Goal: Information Seeking & Learning: Compare options

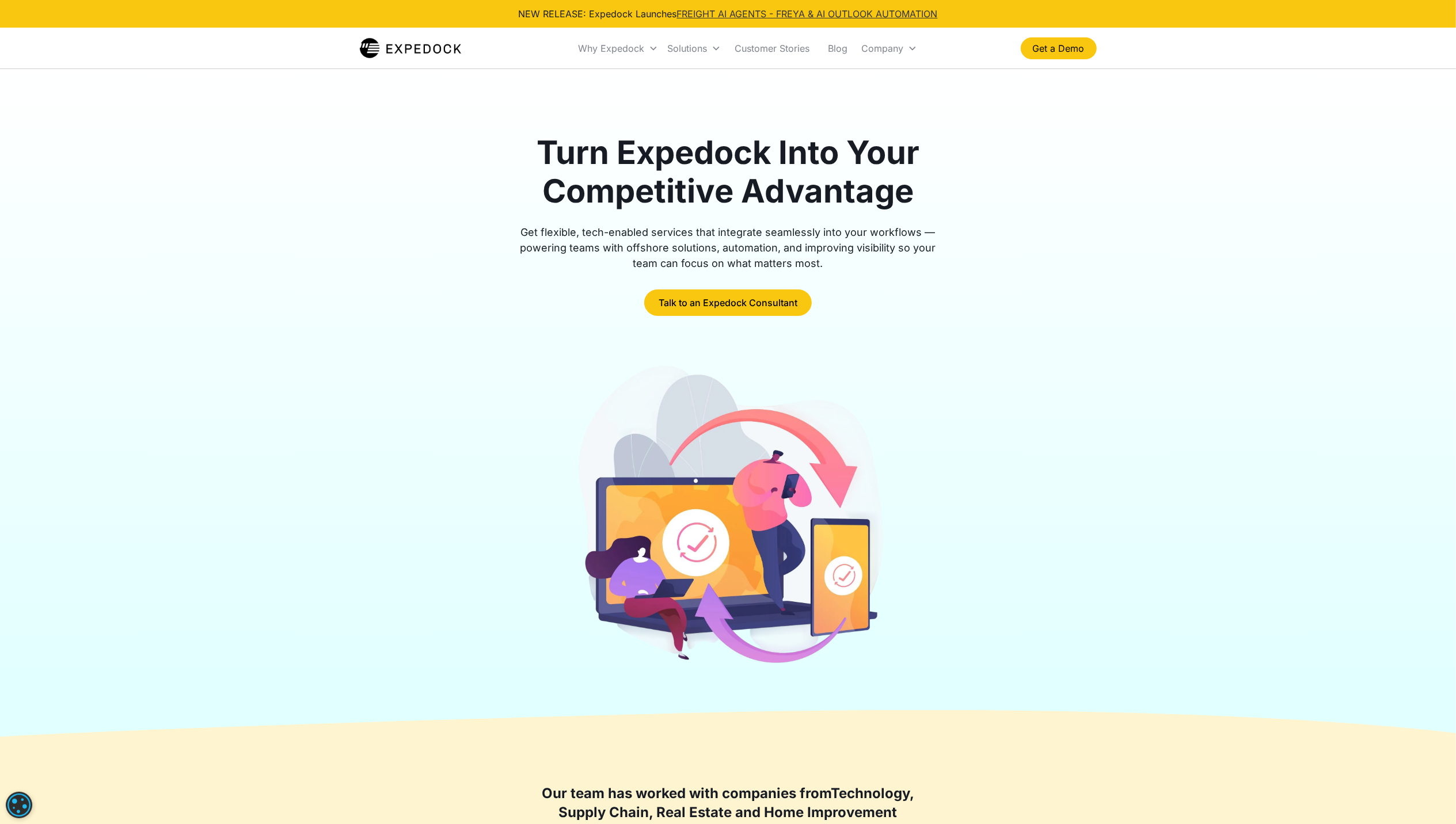
click at [814, 14] on link "FREIGHT AI AGENTS - FREYA & AI OUTLOOK AUTOMATION" at bounding box center [807, 14] width 261 height 12
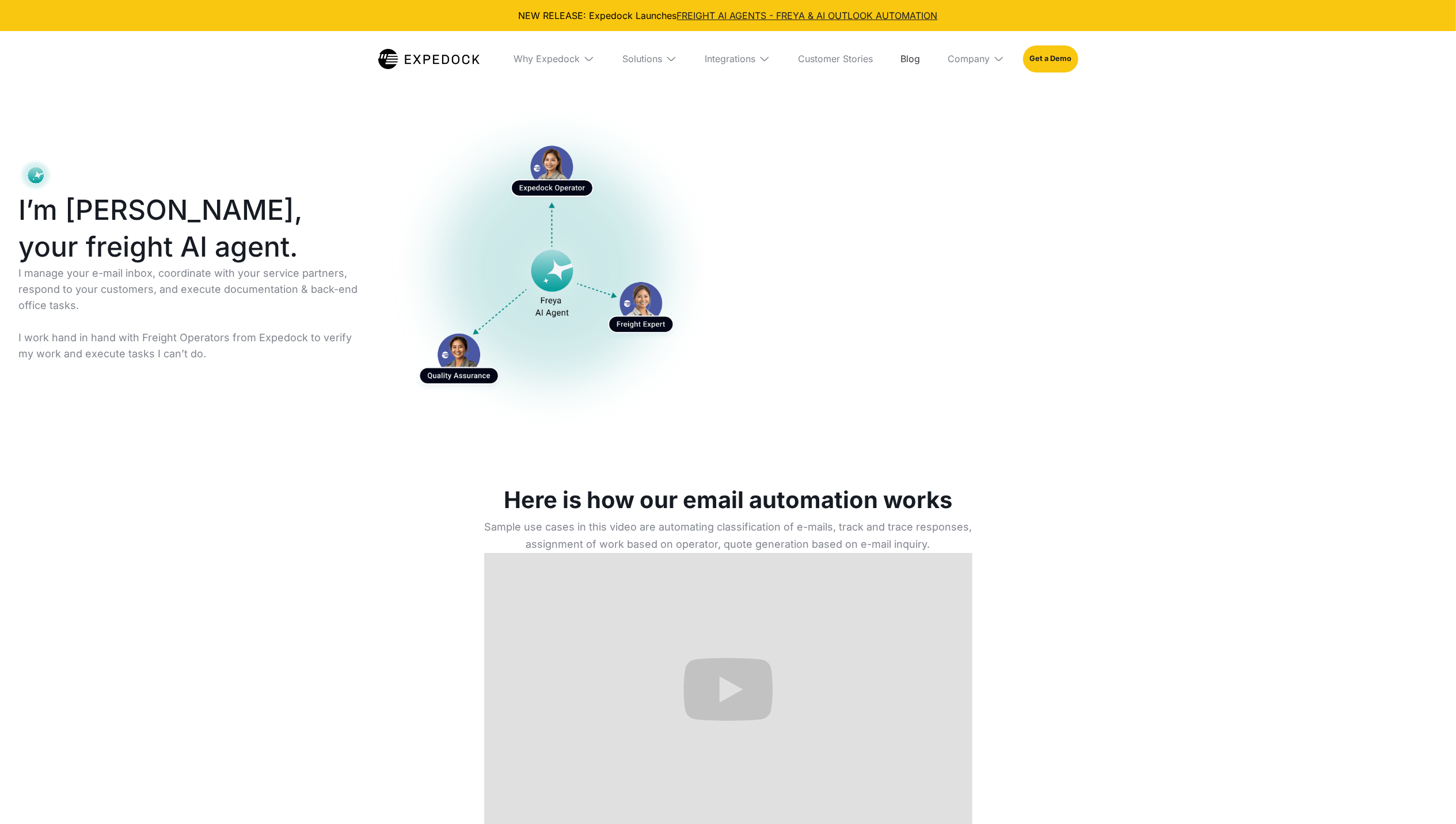
select select
click at [420, 63] on img at bounding box center [429, 59] width 101 height 20
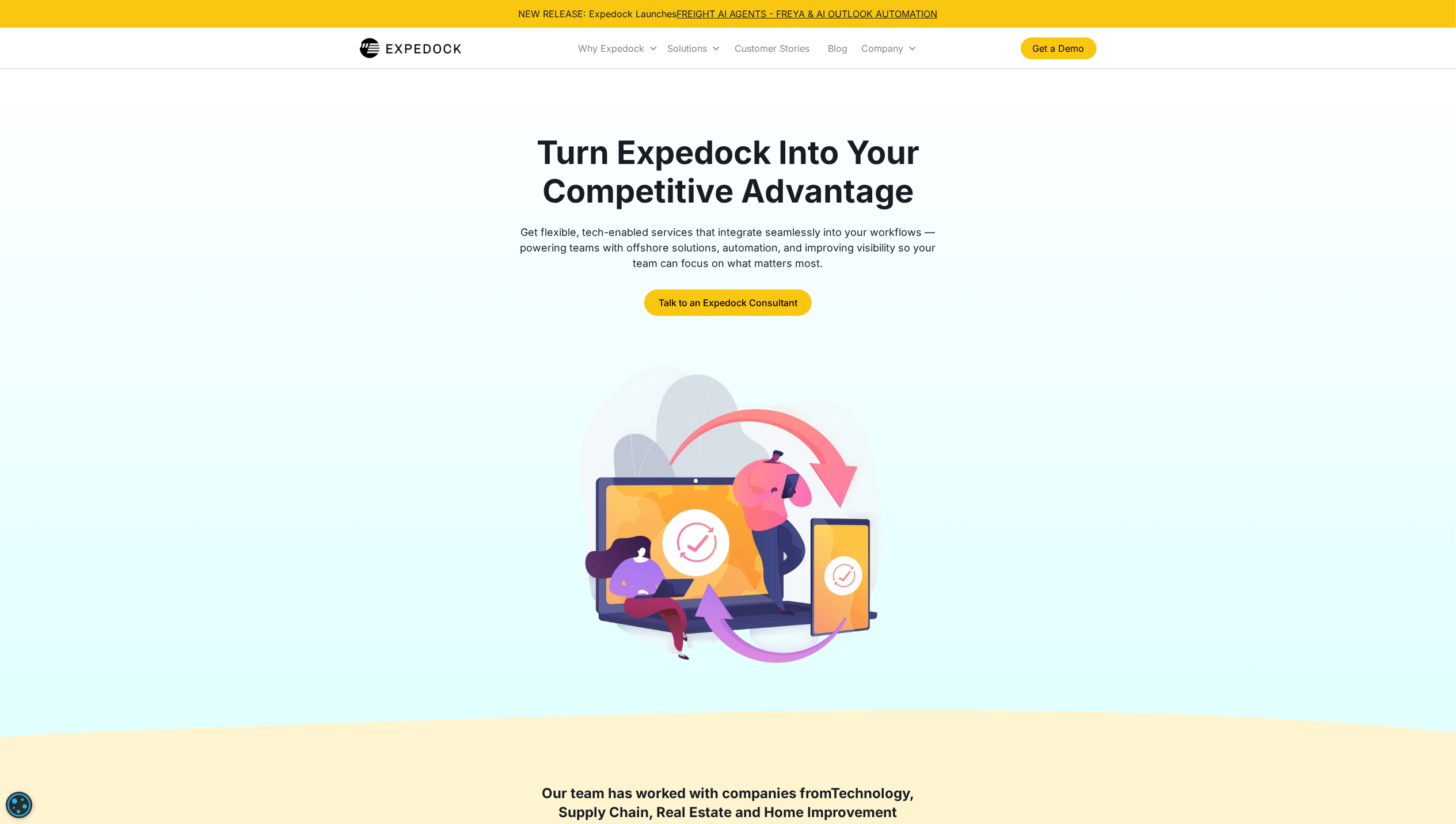
click at [1000, 248] on div "Turn Expedock Into Your Competitive Advantage Get flexible, tech-enabled servic…" at bounding box center [728, 225] width 737 height 183
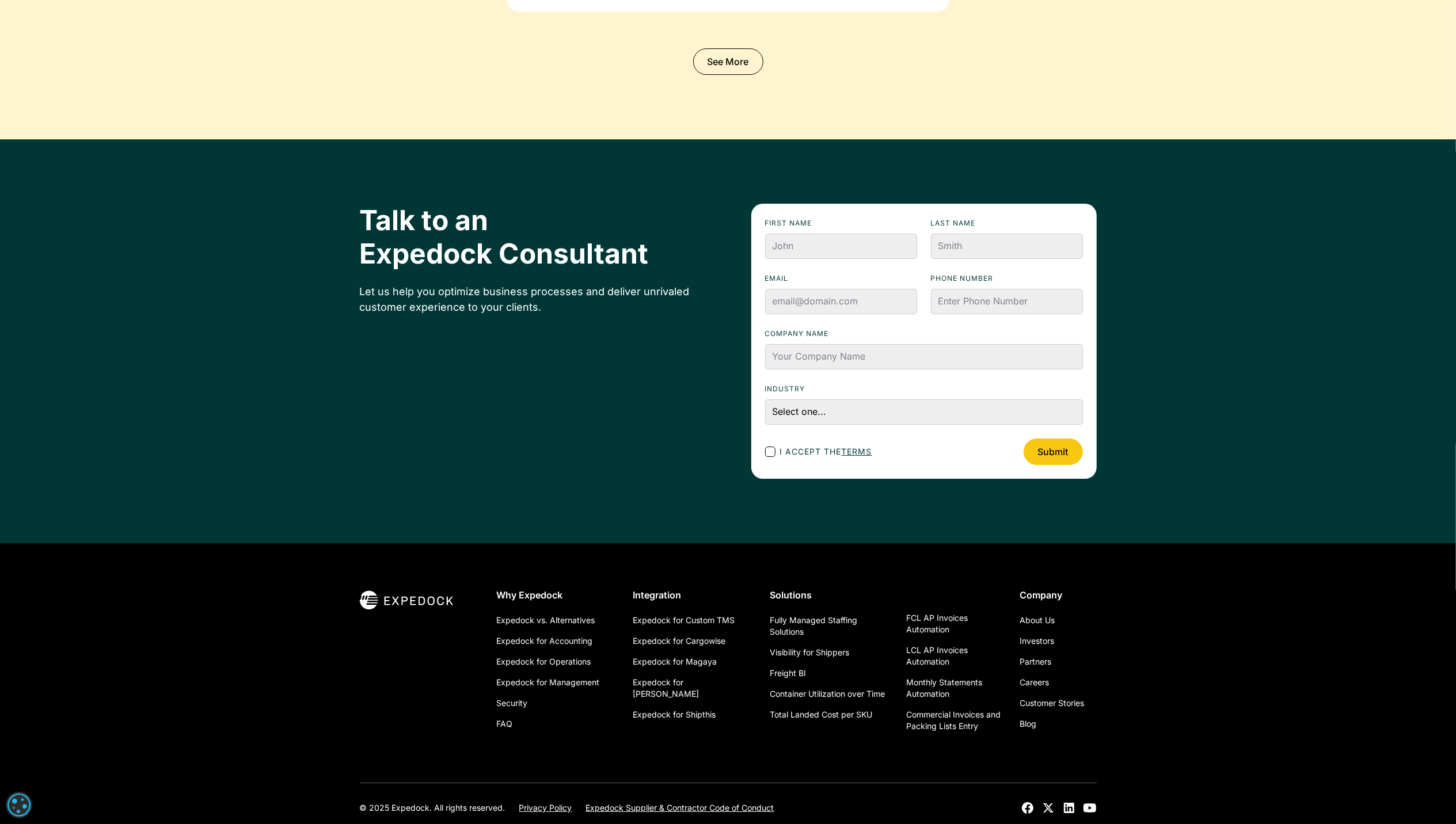
scroll to position [3759, 0]
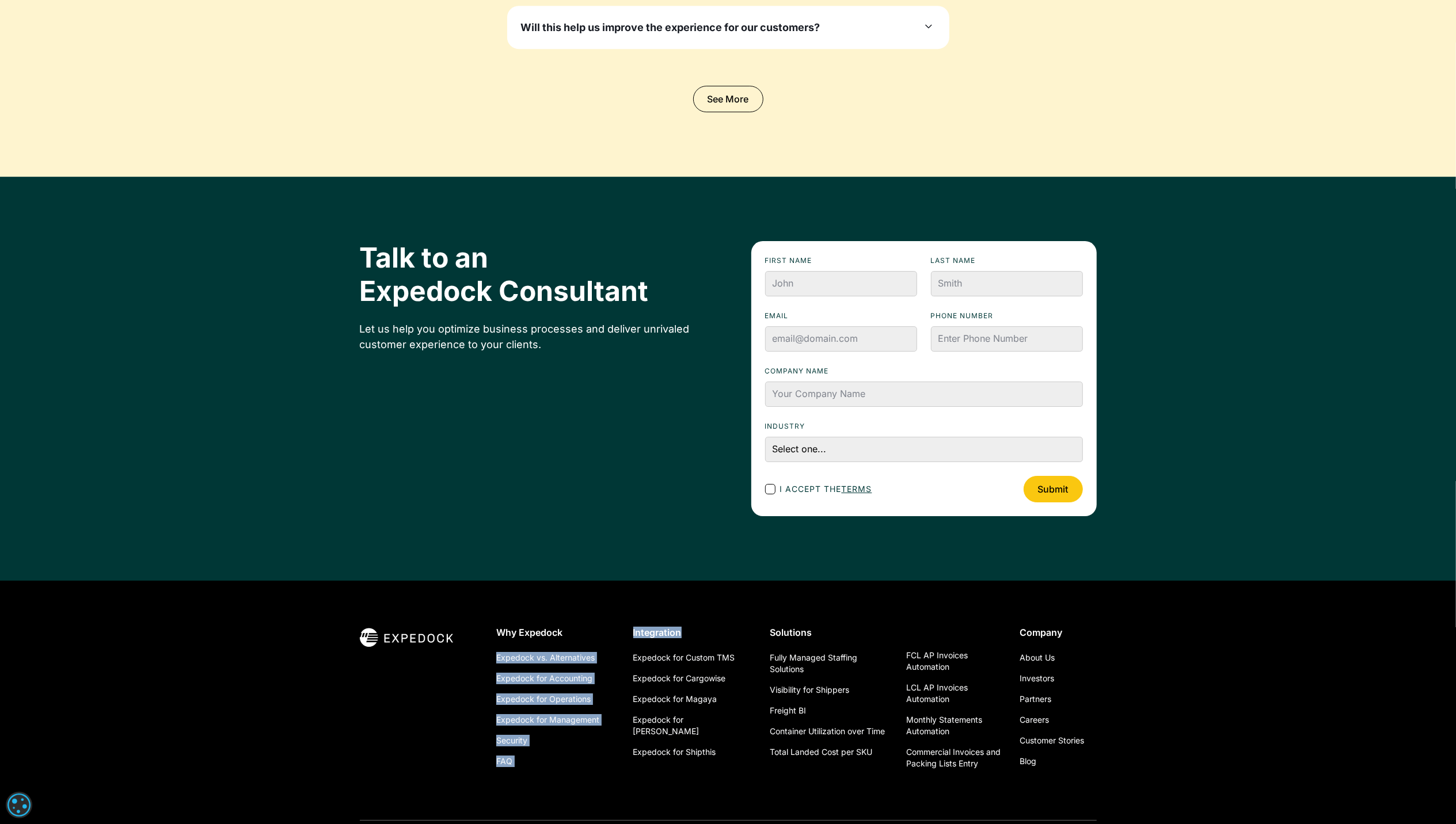
drag, startPoint x: 794, startPoint y: 588, endPoint x: 550, endPoint y: 637, distance: 248.9
click at [550, 638] on div "Why Expedock Expedock vs. Alternatives Expedock for Accounting Expedock for Ope…" at bounding box center [728, 739] width 737 height 318
drag, startPoint x: 550, startPoint y: 637, endPoint x: 671, endPoint y: 636, distance: 121.0
click at [676, 490] on div "Talk to an Expedock Consultant Let us help you optimize business processes and …" at bounding box center [728, 378] width 737 height 275
click at [688, 718] on link "Expedock for [PERSON_NAME]" at bounding box center [692, 726] width 119 height 32
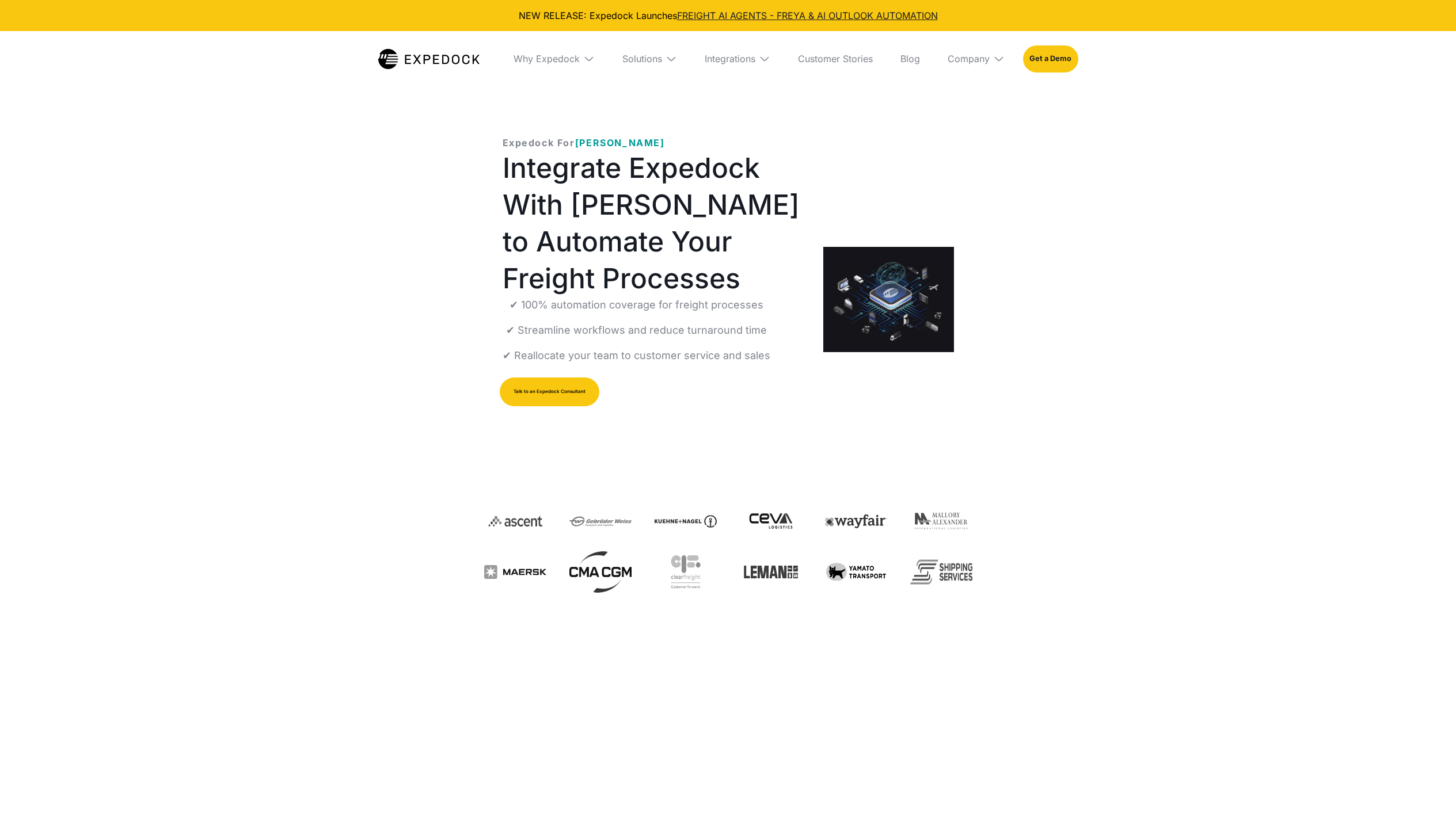
select select
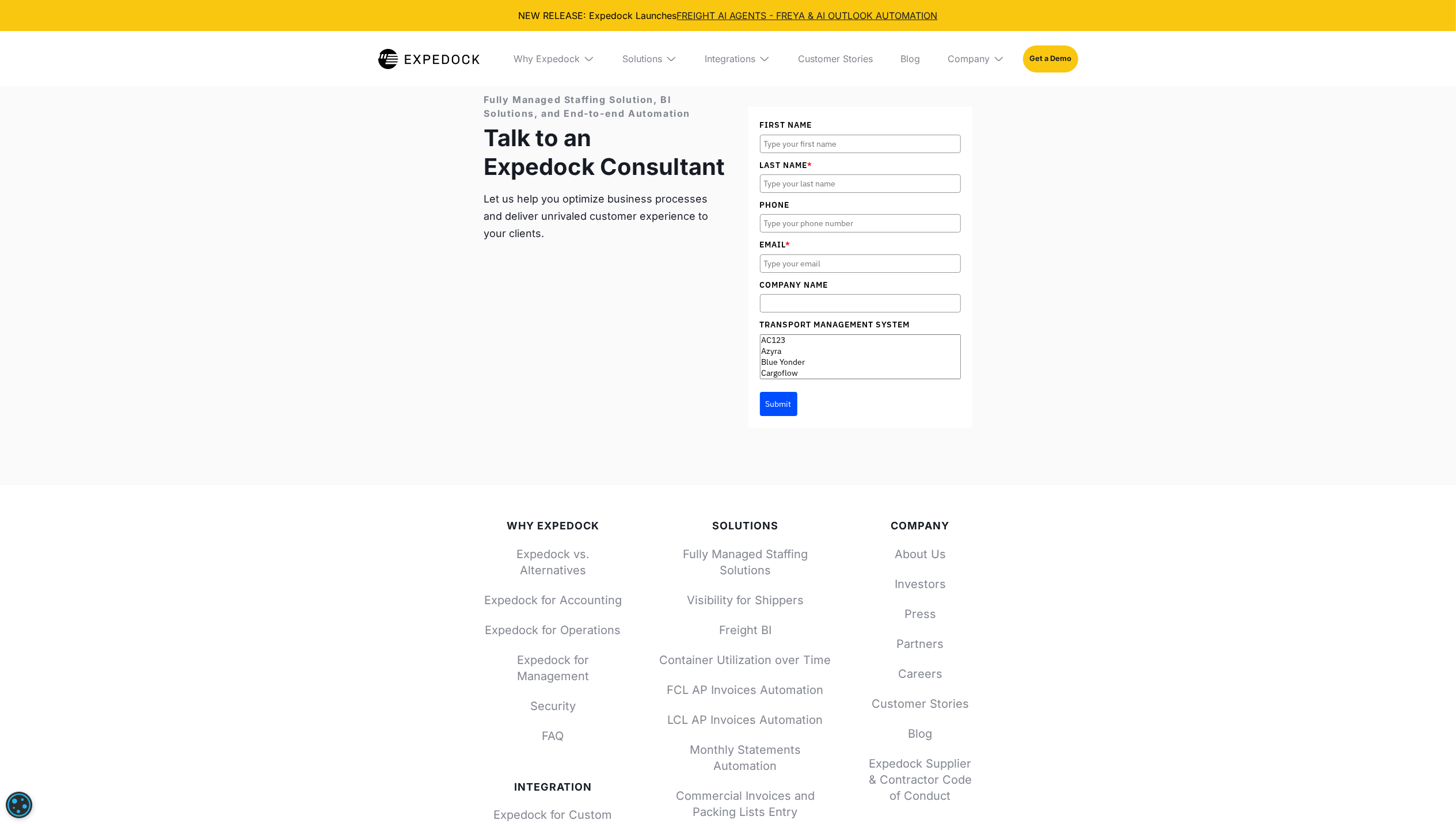
scroll to position [4231, 0]
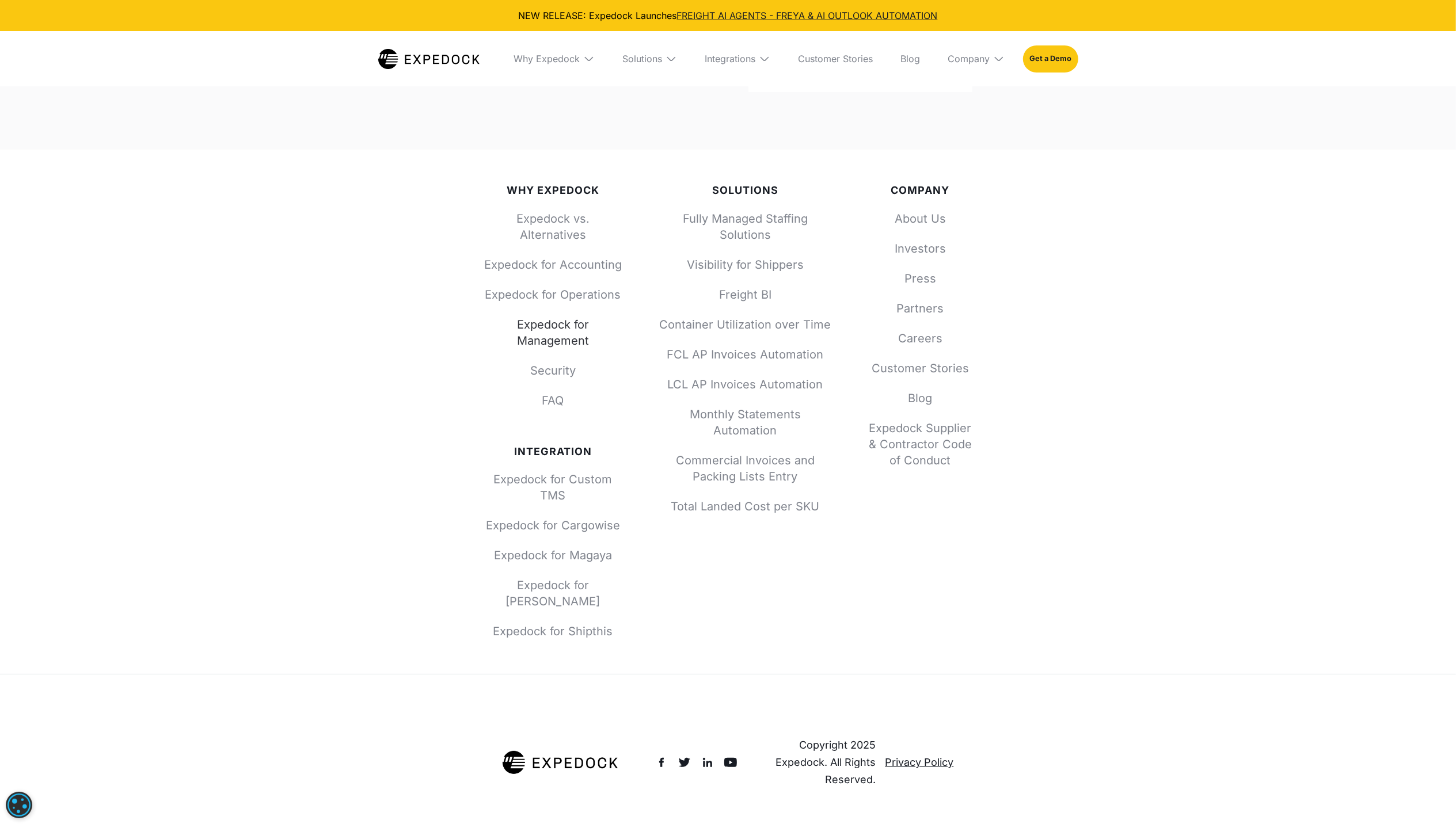
click at [525, 324] on link "Expedock for Management" at bounding box center [553, 332] width 138 height 32
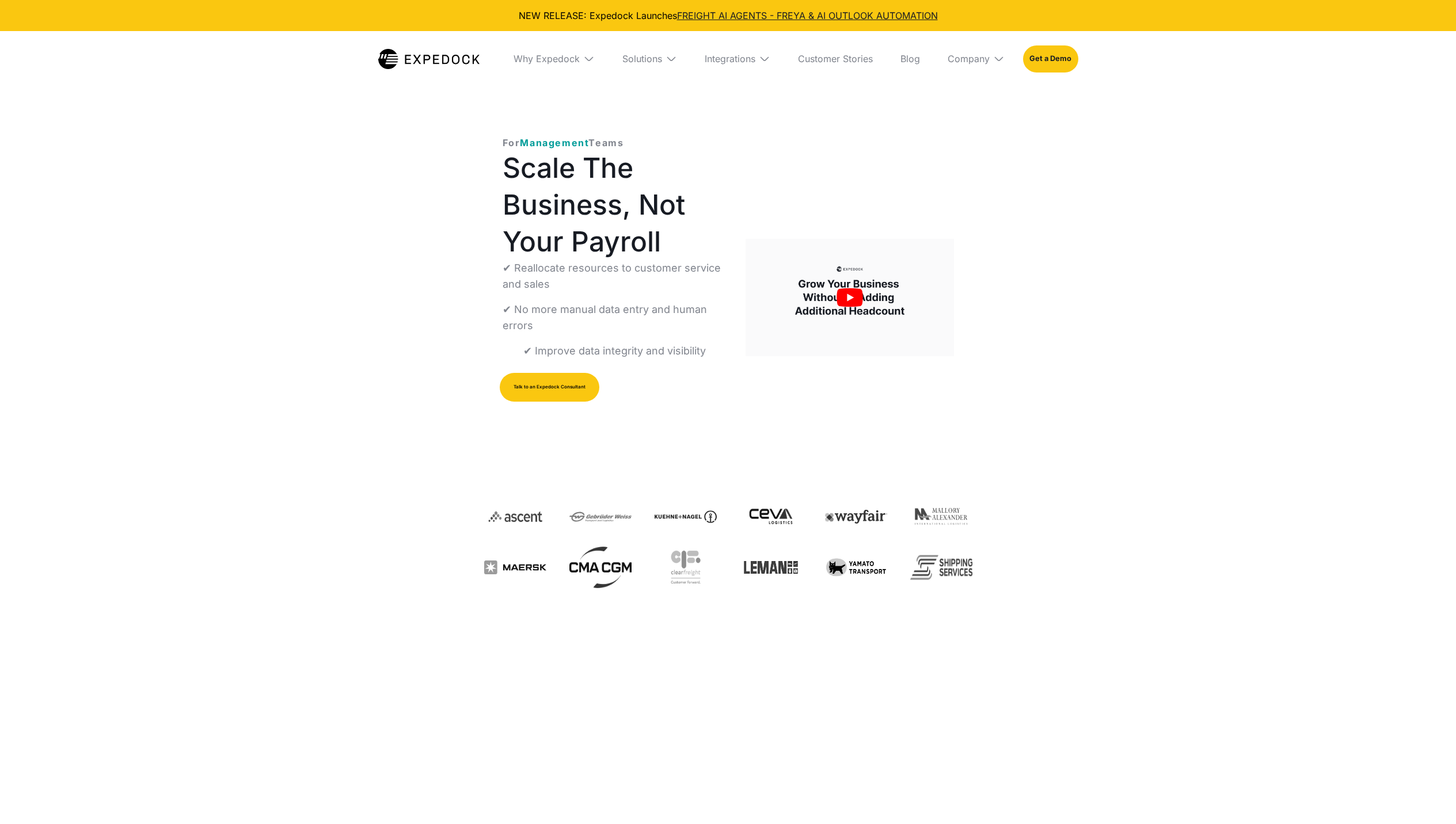
select select
click at [443, 84] on link at bounding box center [429, 59] width 101 height 55
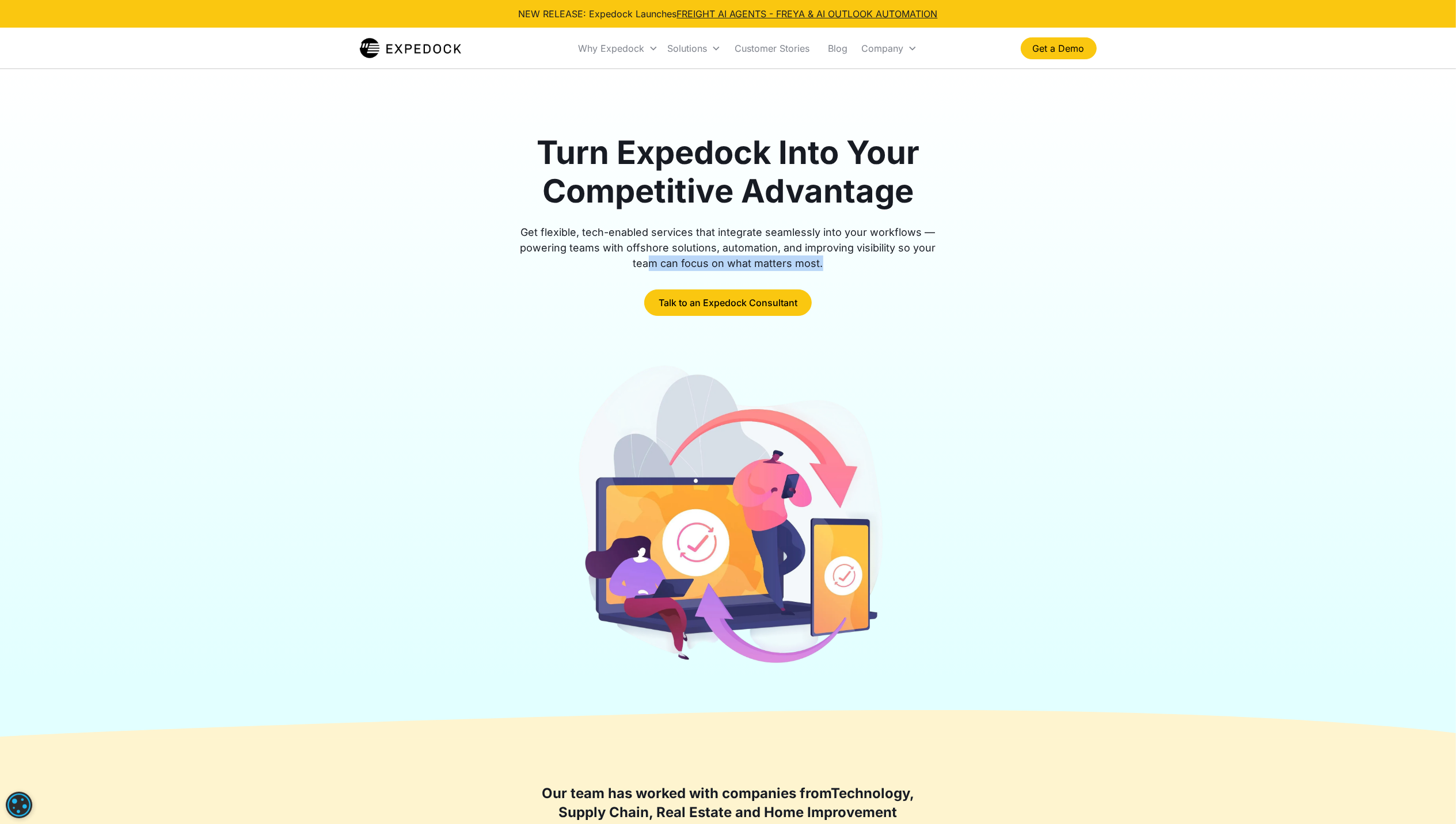
drag, startPoint x: 830, startPoint y: 274, endPoint x: 938, endPoint y: 249, distance: 110.9
click at [938, 249] on div "Turn Expedock Into Your Competitive Advantage Get flexible, tech-enabled servic…" at bounding box center [728, 225] width 442 height 183
click at [938, 249] on div "Get flexible, tech-enabled services that integrate seamlessly into your workflo…" at bounding box center [728, 248] width 442 height 47
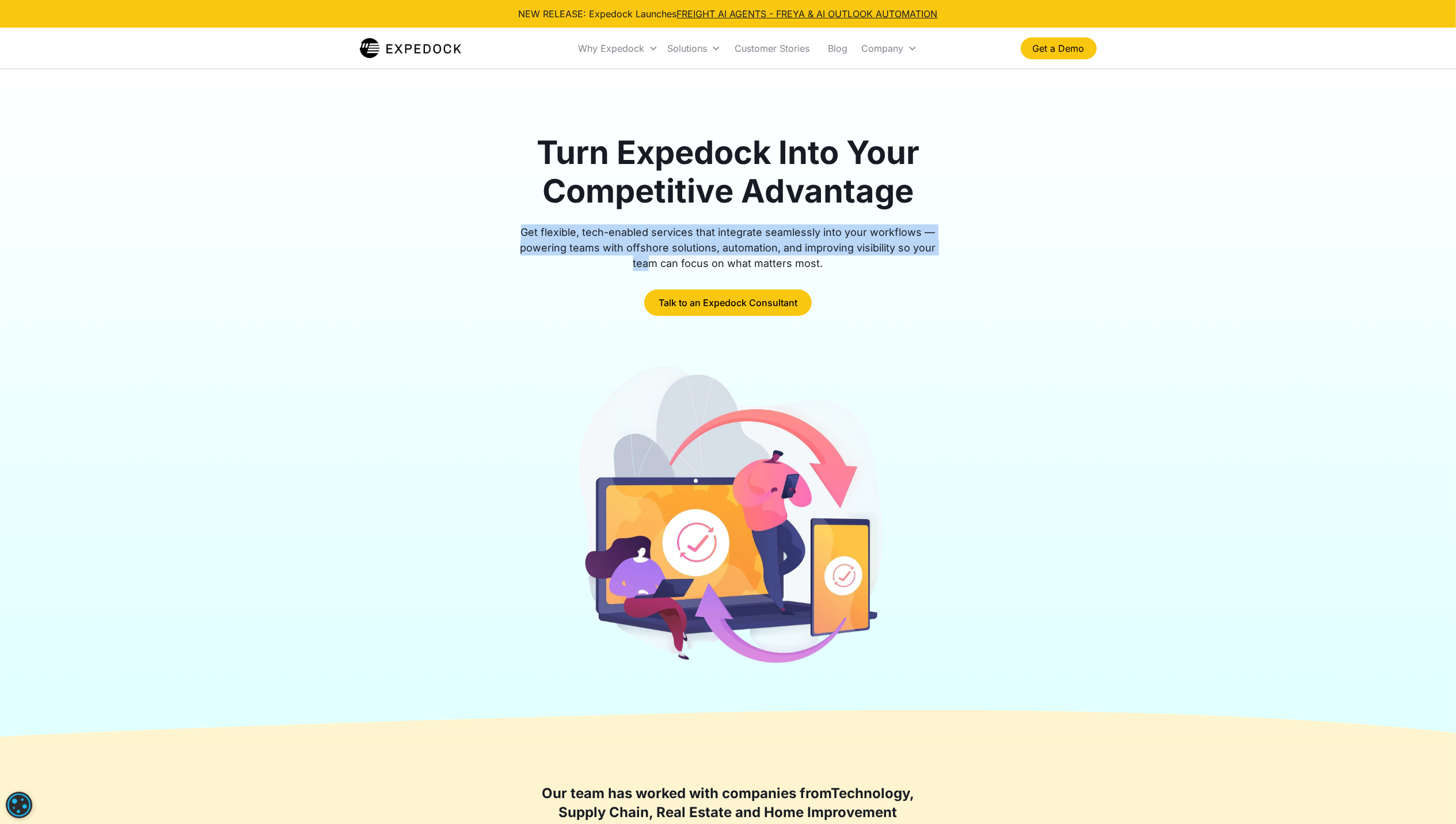
drag, startPoint x: 1013, startPoint y: 197, endPoint x: 1046, endPoint y: 180, distance: 37.1
click at [1046, 180] on div "Turn Expedock Into Your Competitive Advantage Get flexible, tech-enabled servic…" at bounding box center [728, 225] width 737 height 183
drag, startPoint x: 1046, startPoint y: 180, endPoint x: 1038, endPoint y: 231, distance: 51.6
click at [1035, 232] on div "Turn Expedock Into Your Competitive Advantage Get flexible, tech-enabled servic…" at bounding box center [728, 225] width 737 height 183
click at [857, 242] on div "Get flexible, tech-enabled services that integrate seamlessly into your workflo…" at bounding box center [728, 248] width 442 height 47
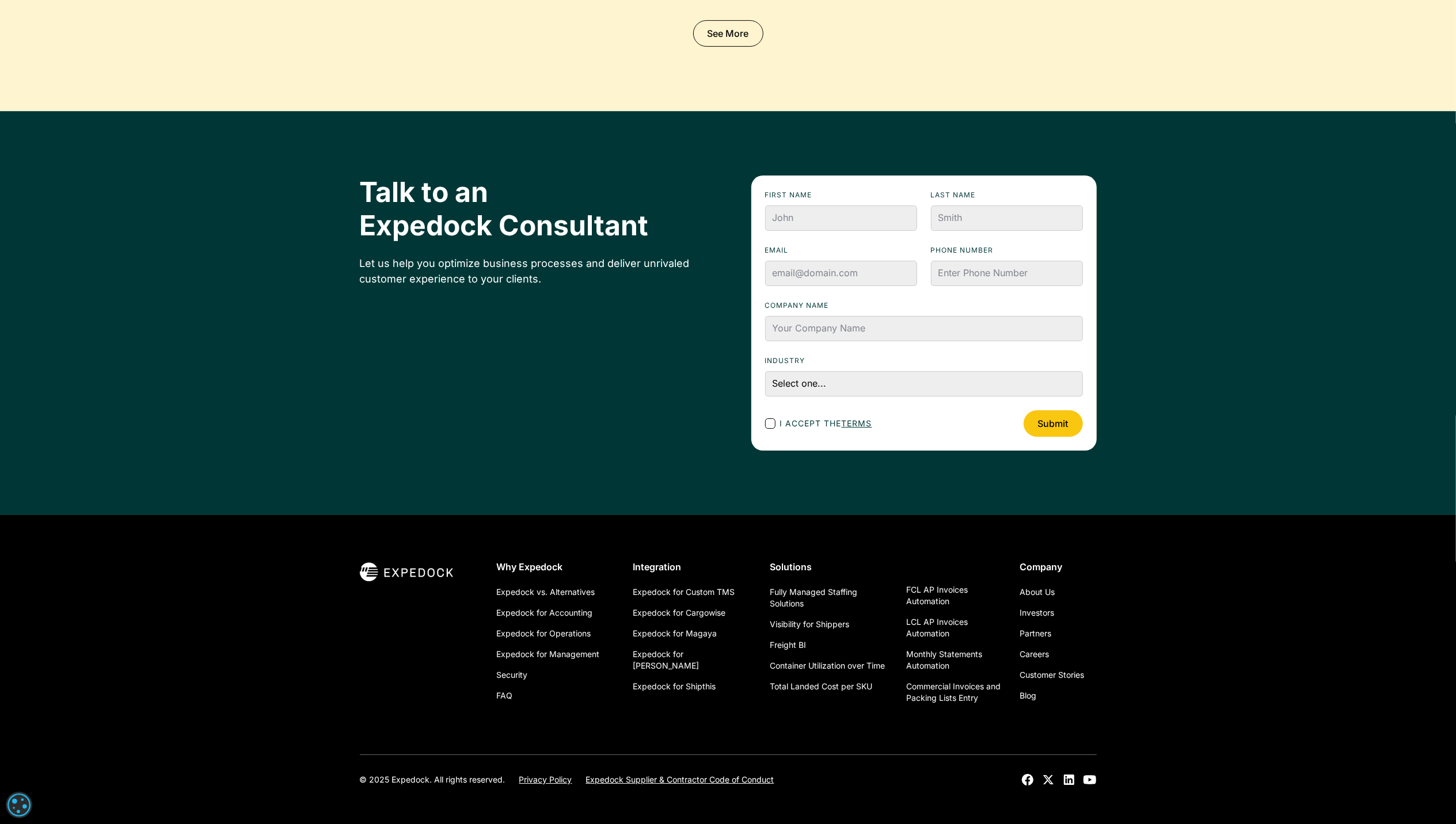
scroll to position [3836, 0]
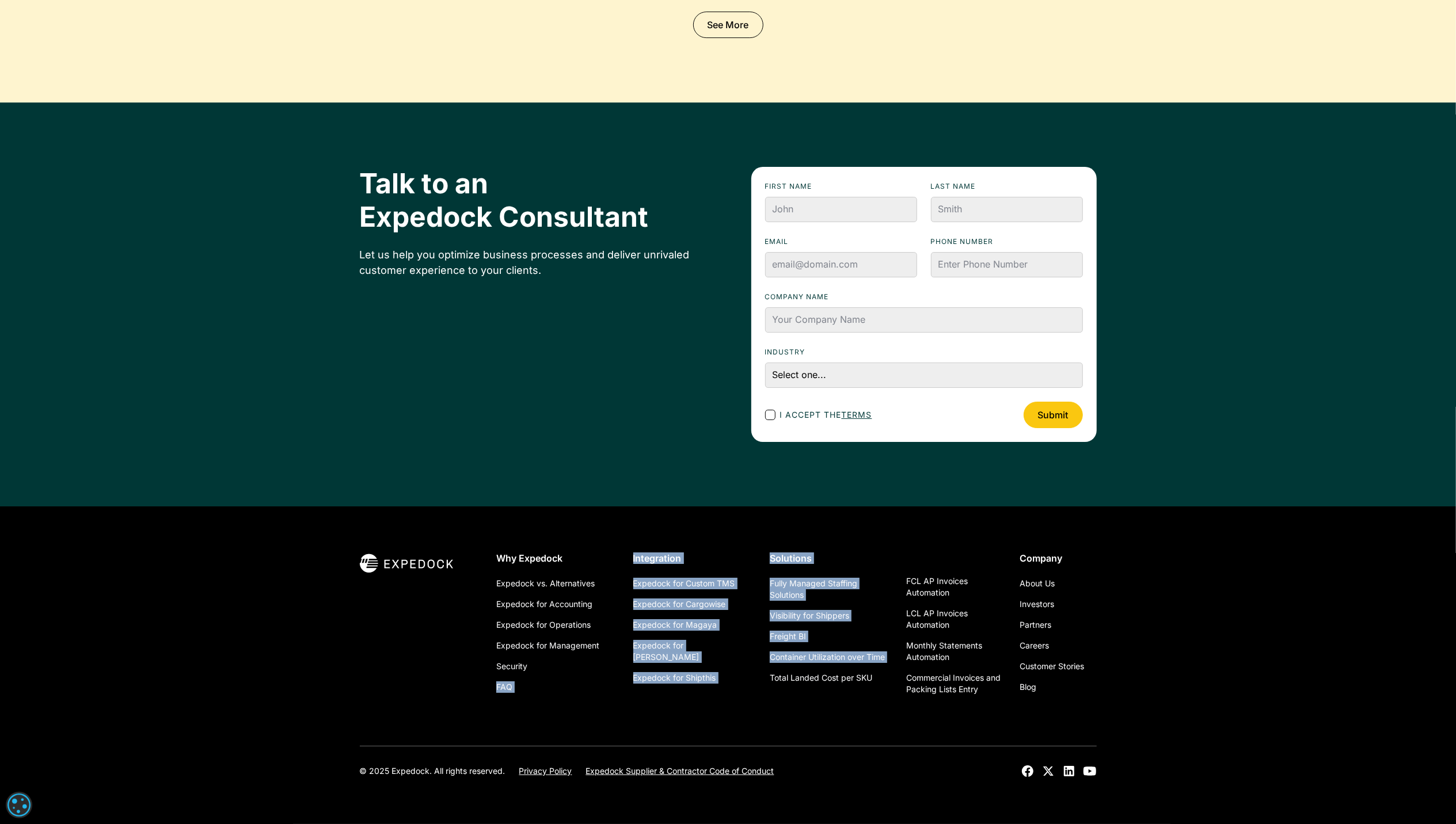
drag, startPoint x: 747, startPoint y: 721, endPoint x: 470, endPoint y: 721, distance: 277.0
click at [470, 721] on div "Why Expedock Expedock vs. Alternatives Expedock for Accounting Expedock for Ope…" at bounding box center [728, 649] width 737 height 193
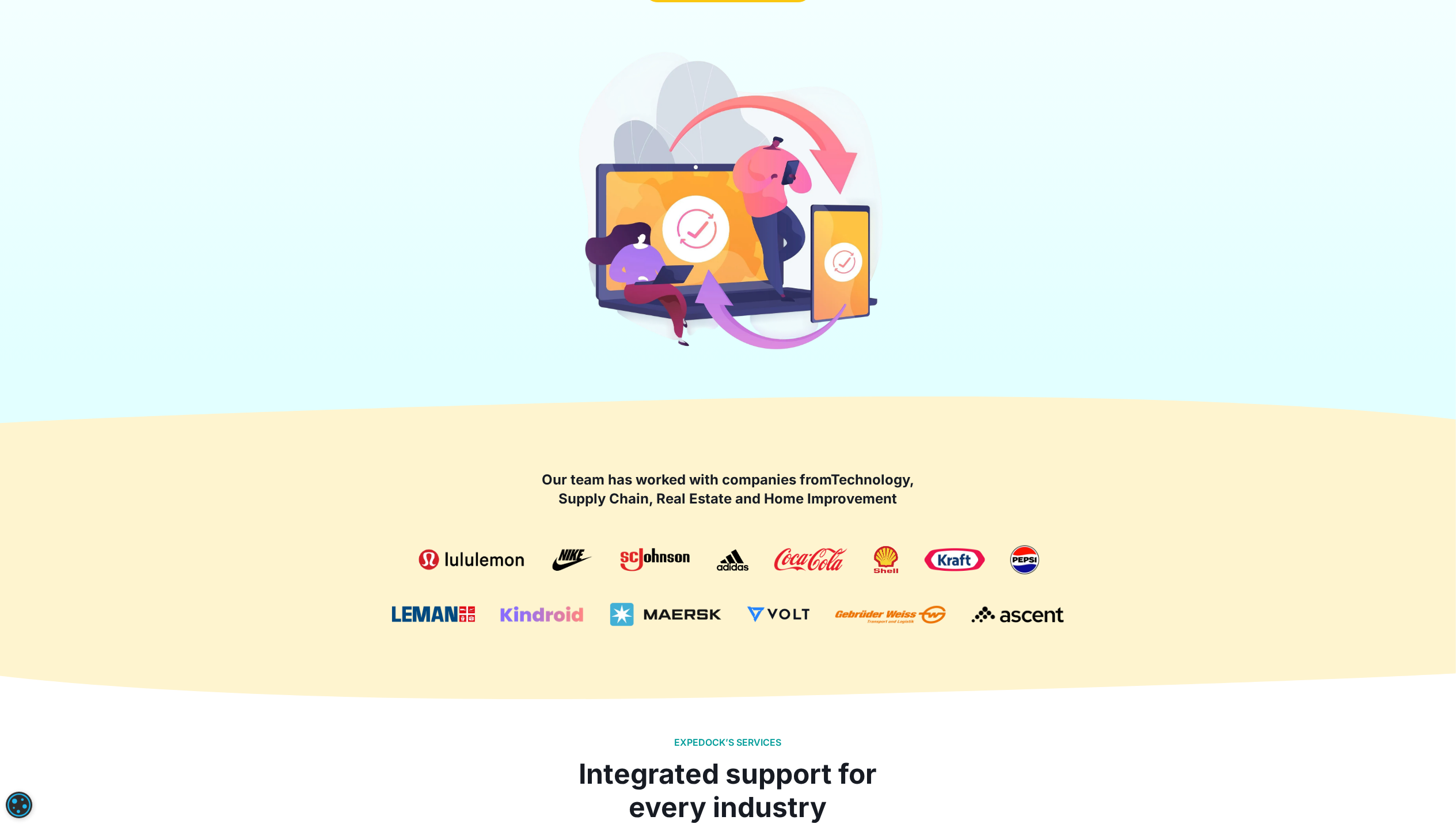
scroll to position [0, 0]
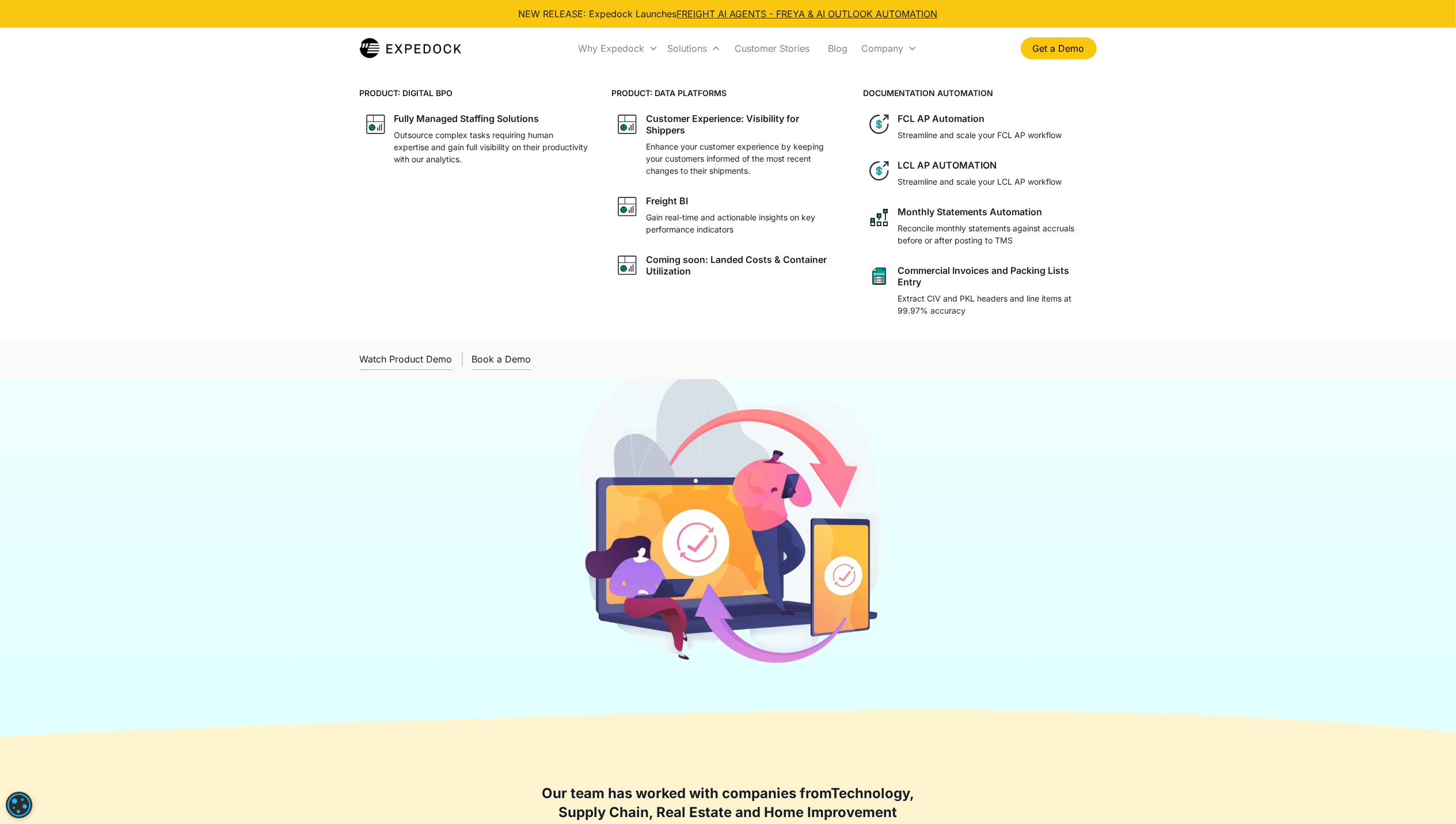
drag, startPoint x: 673, startPoint y: 134, endPoint x: 594, endPoint y: 186, distance: 94.6
click at [590, 192] on div "PRODUCT: DIGITAL BPO Fully Managed Staffing Solutions Outsource complex tasks r…" at bounding box center [476, 203] width 233 height 234
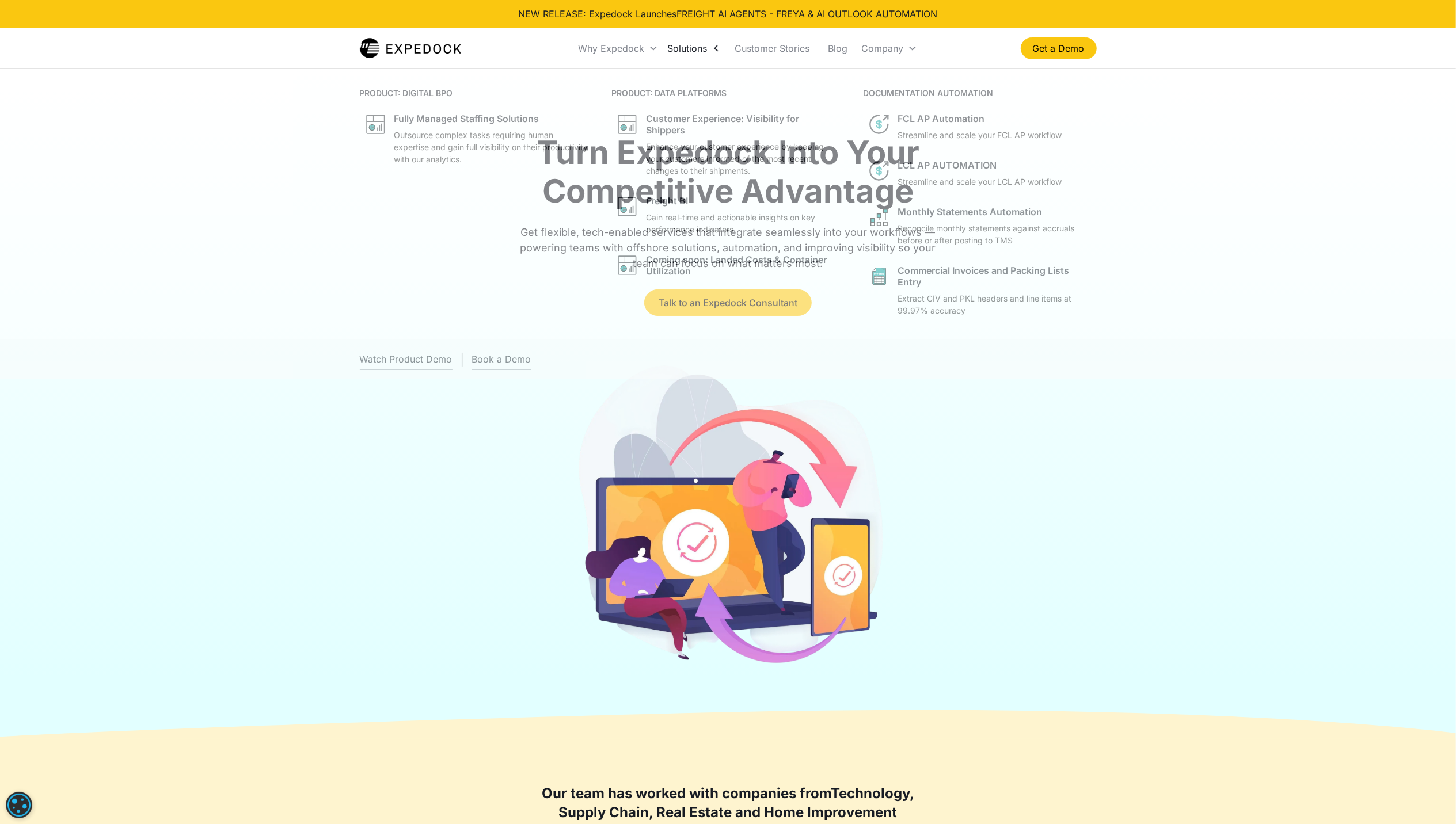
click at [707, 54] on div "Solutions" at bounding box center [694, 48] width 63 height 39
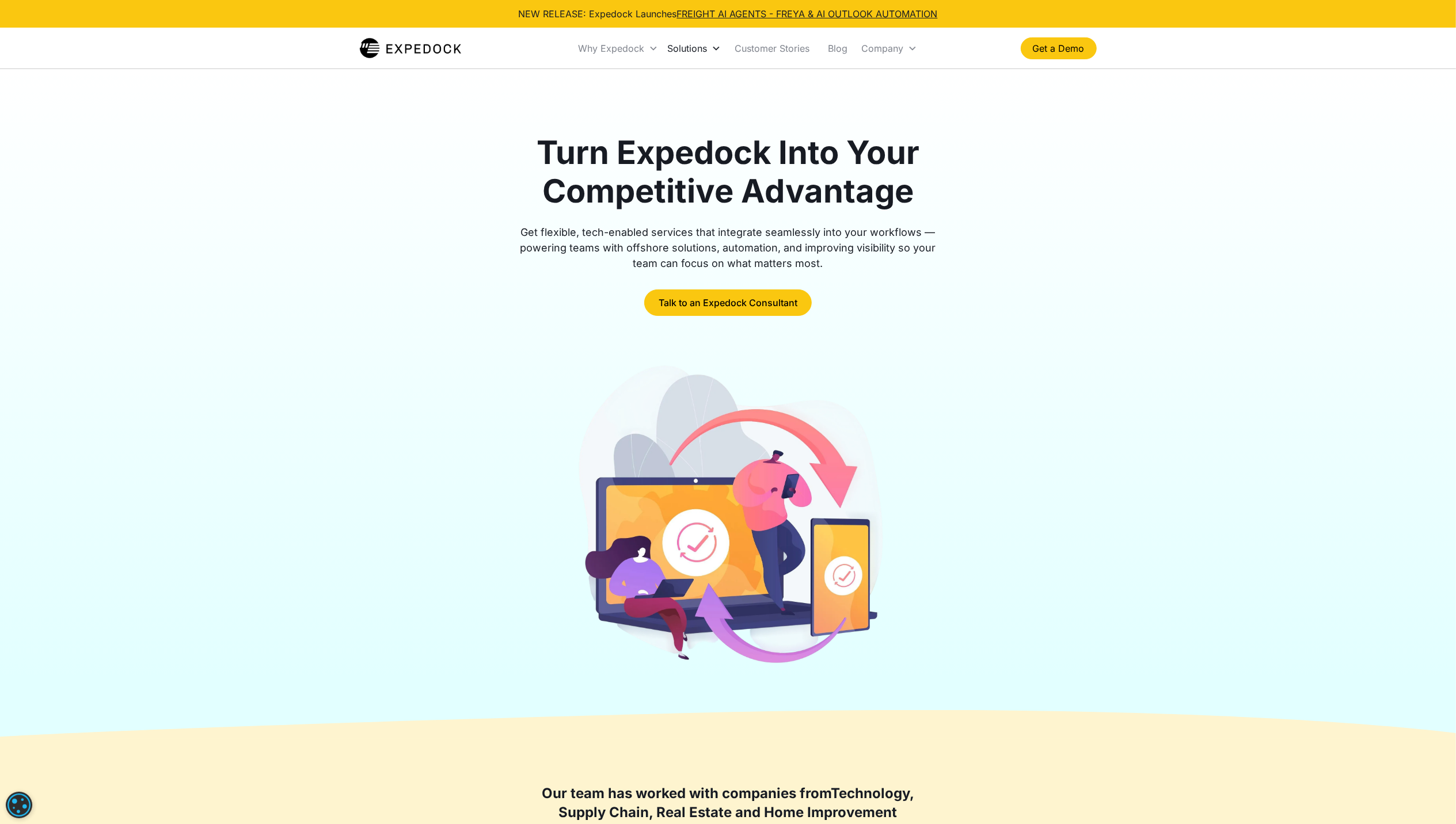
click at [718, 39] on div "Solutions" at bounding box center [694, 48] width 63 height 39
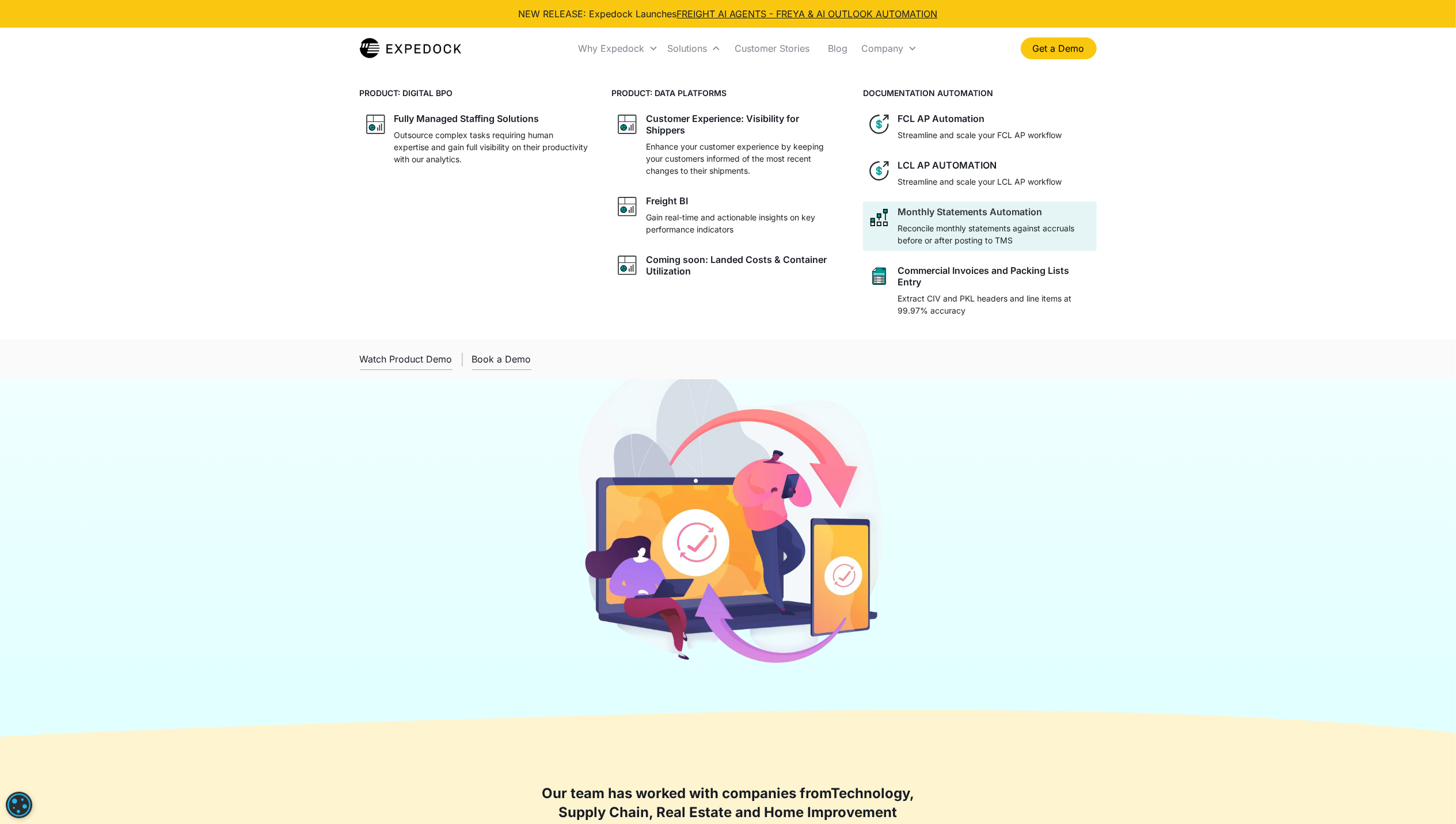
click at [1076, 236] on p "Reconcile monthly statements against accruals before or after posting to TMS" at bounding box center [994, 234] width 194 height 24
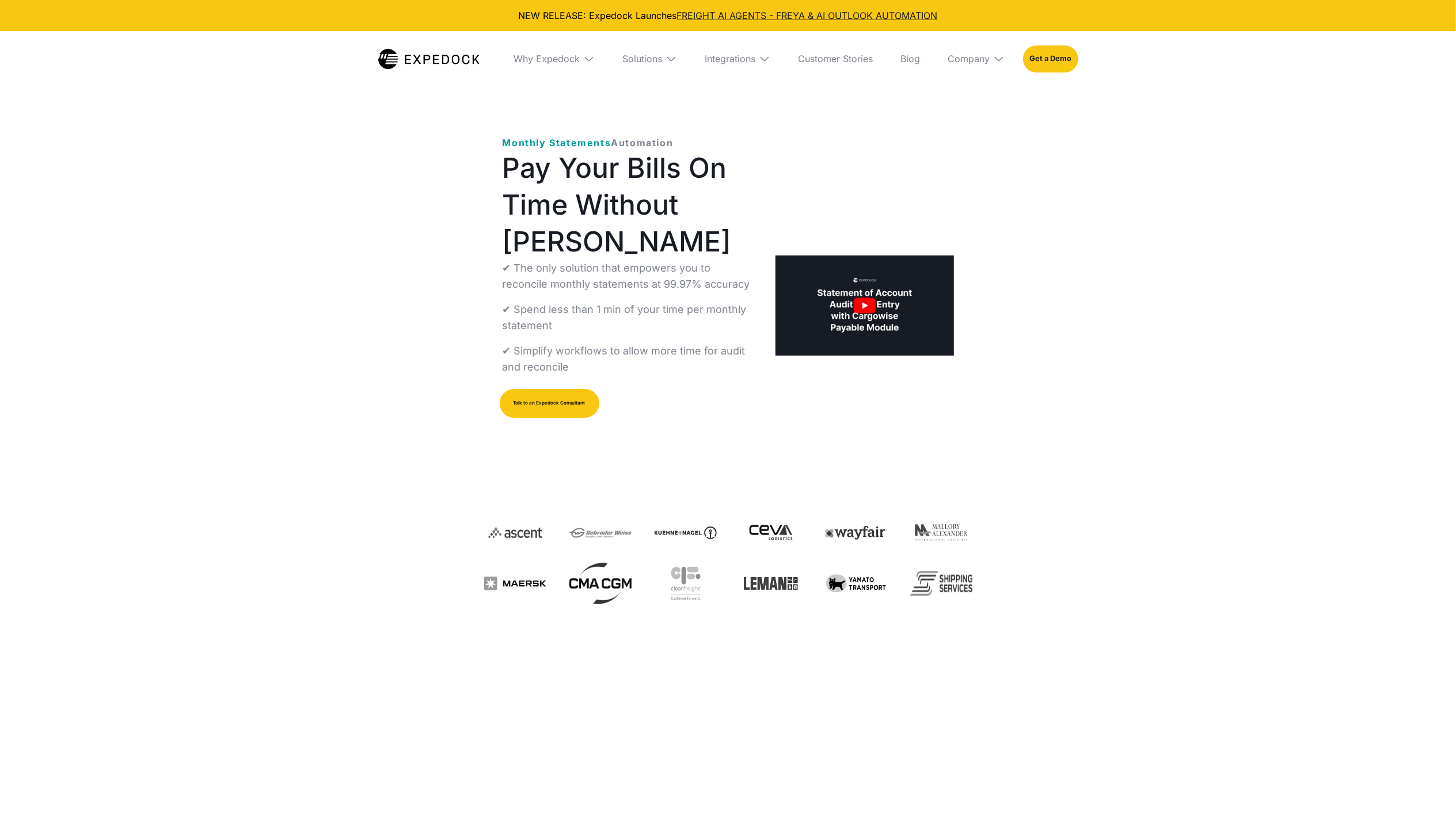
select select
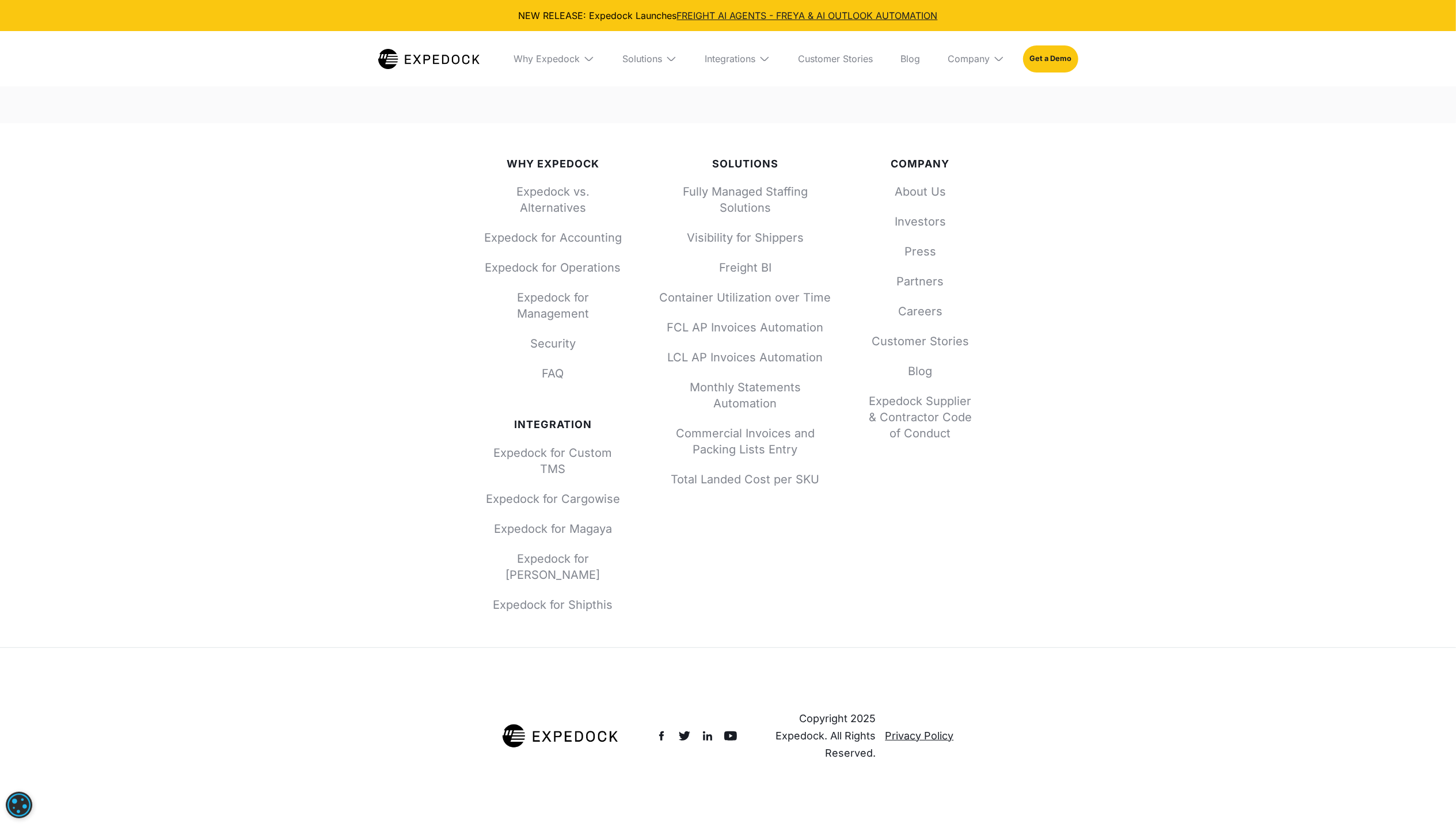
scroll to position [4975, 0]
drag, startPoint x: 548, startPoint y: 196, endPoint x: 548, endPoint y: 203, distance: 7.0
click at [548, 197] on div "Why Expedock Expedock vs. Alternatives Expedock for Accounting Expedock for Ope…" at bounding box center [553, 385] width 138 height 455
click at [548, 214] on link "Expedock vs. Alternatives" at bounding box center [553, 199] width 138 height 32
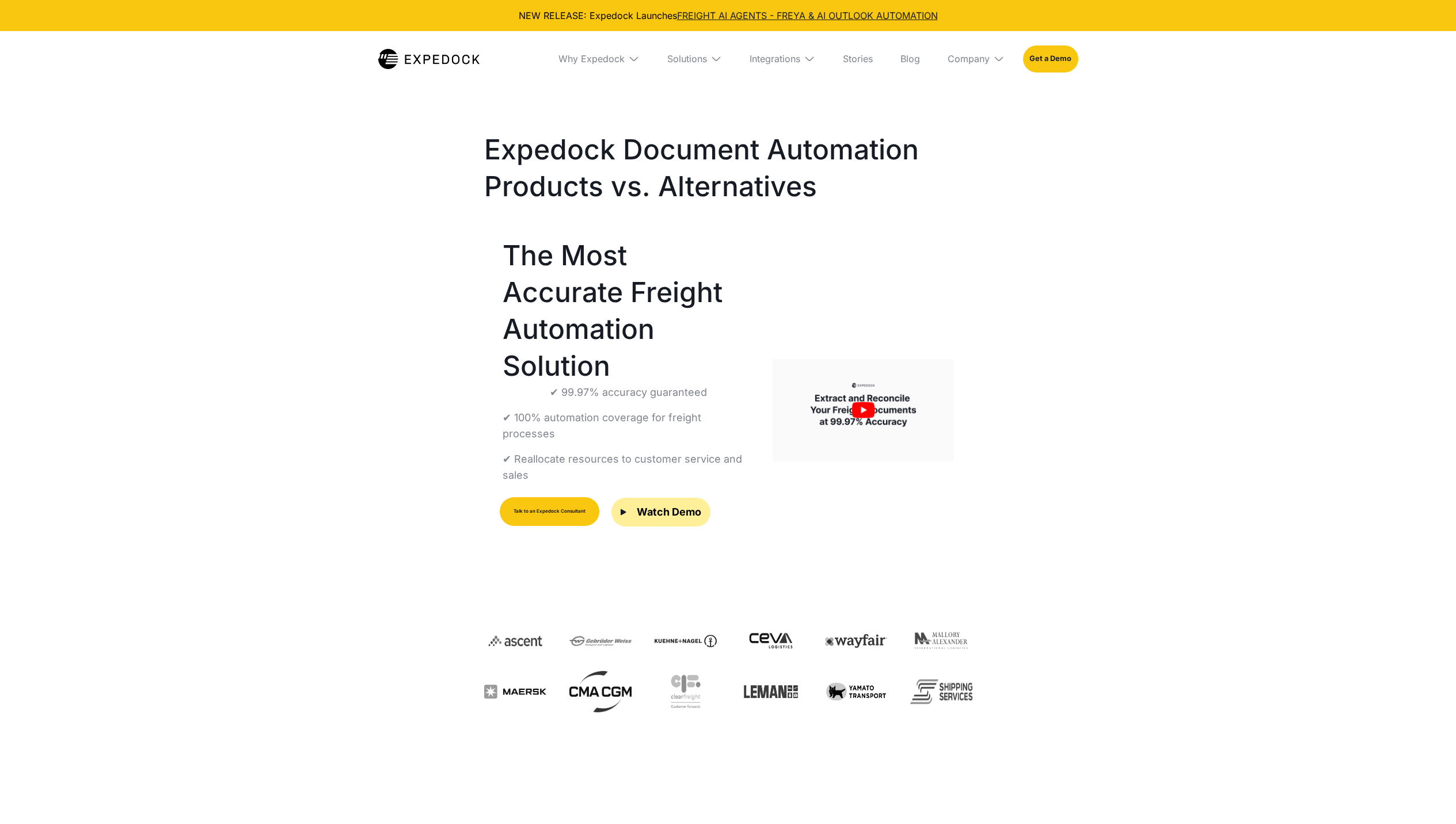
select select
click at [873, 379] on img "open lightbox" at bounding box center [863, 410] width 182 height 102
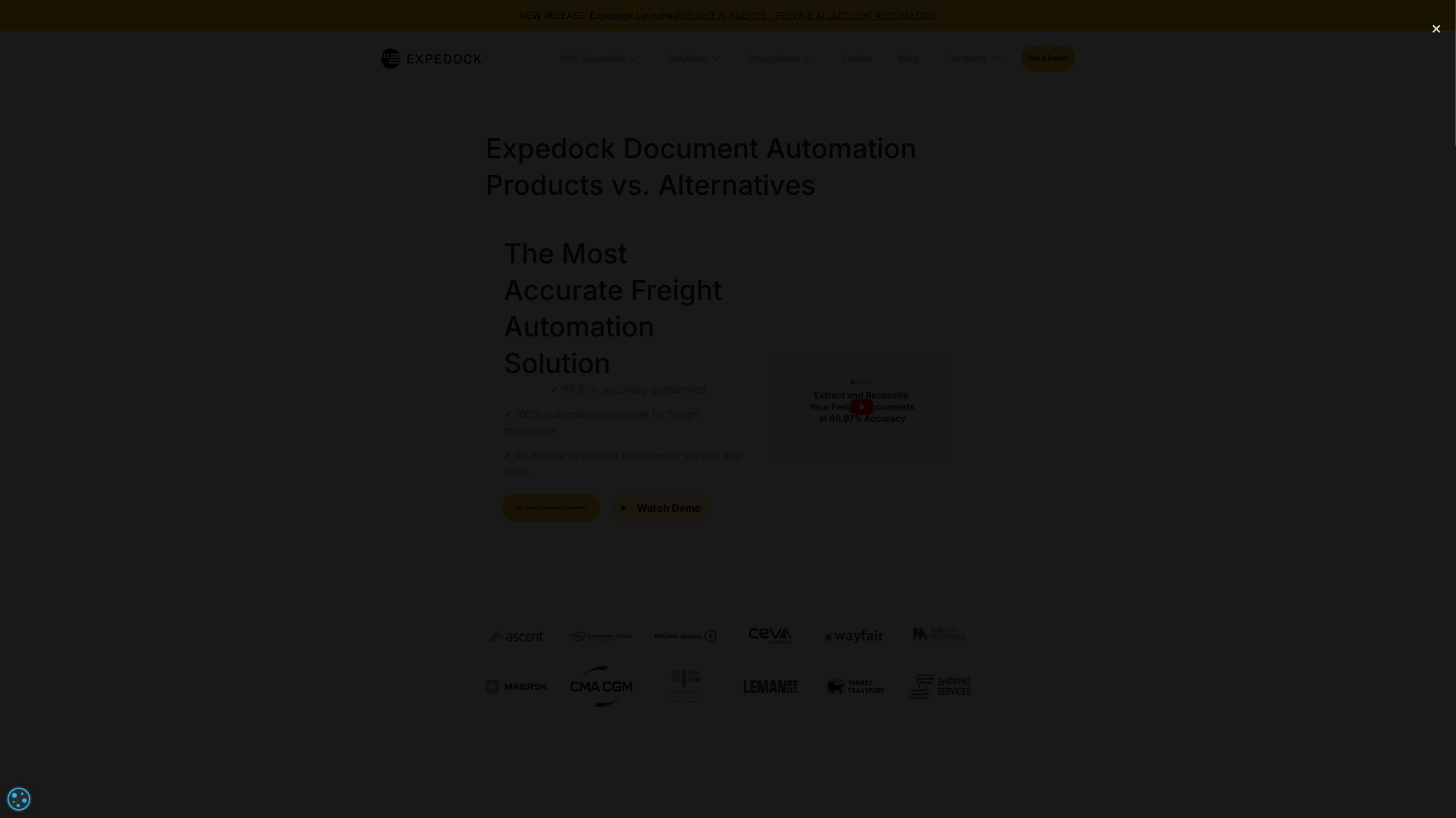
drag, startPoint x: 263, startPoint y: 373, endPoint x: 279, endPoint y: 372, distance: 16.0
click at [275, 372] on div at bounding box center [728, 409] width 1456 height 786
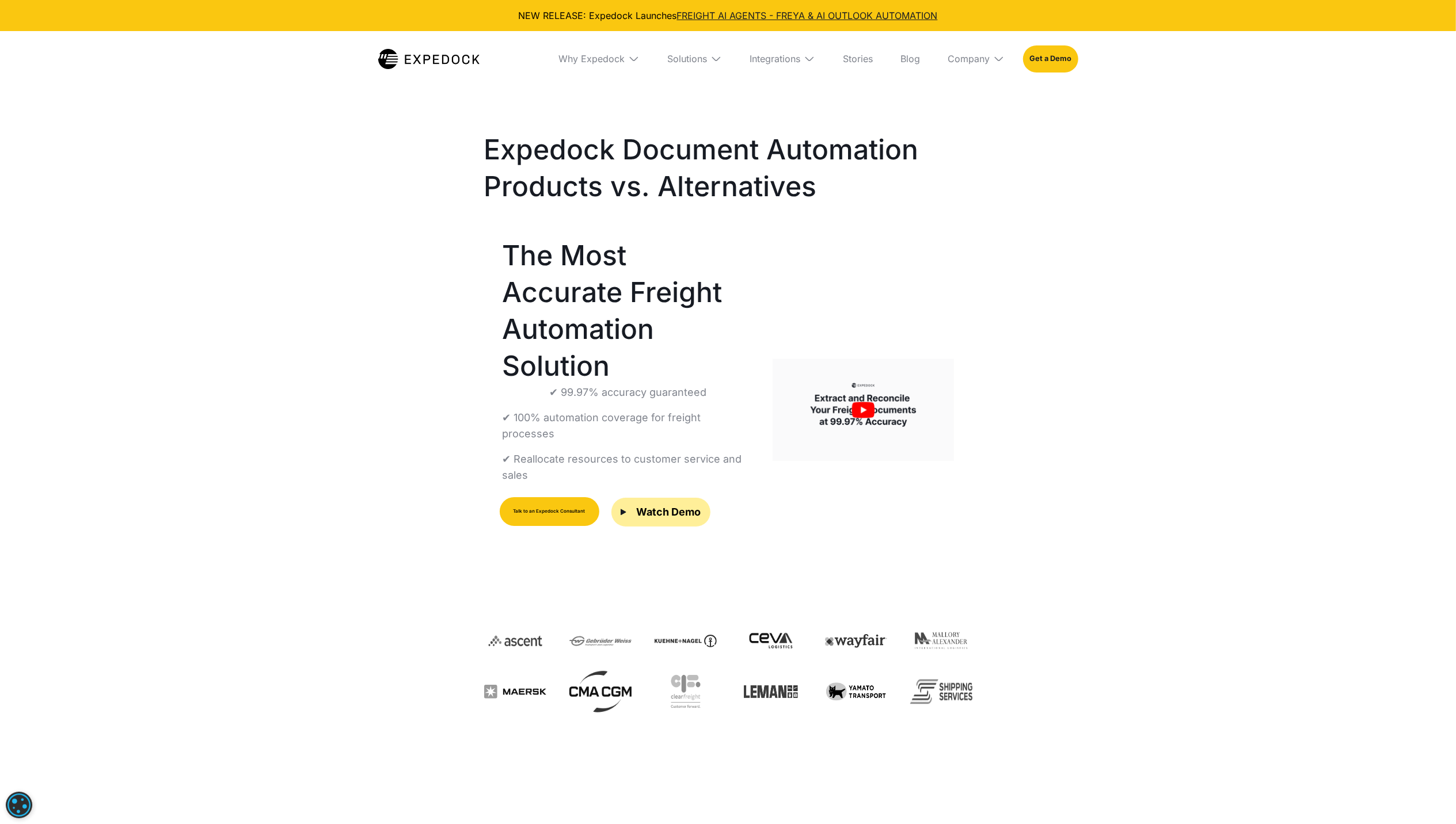
click at [537, 497] on link "Talk to an Expedock Consultant" at bounding box center [550, 512] width 100 height 29
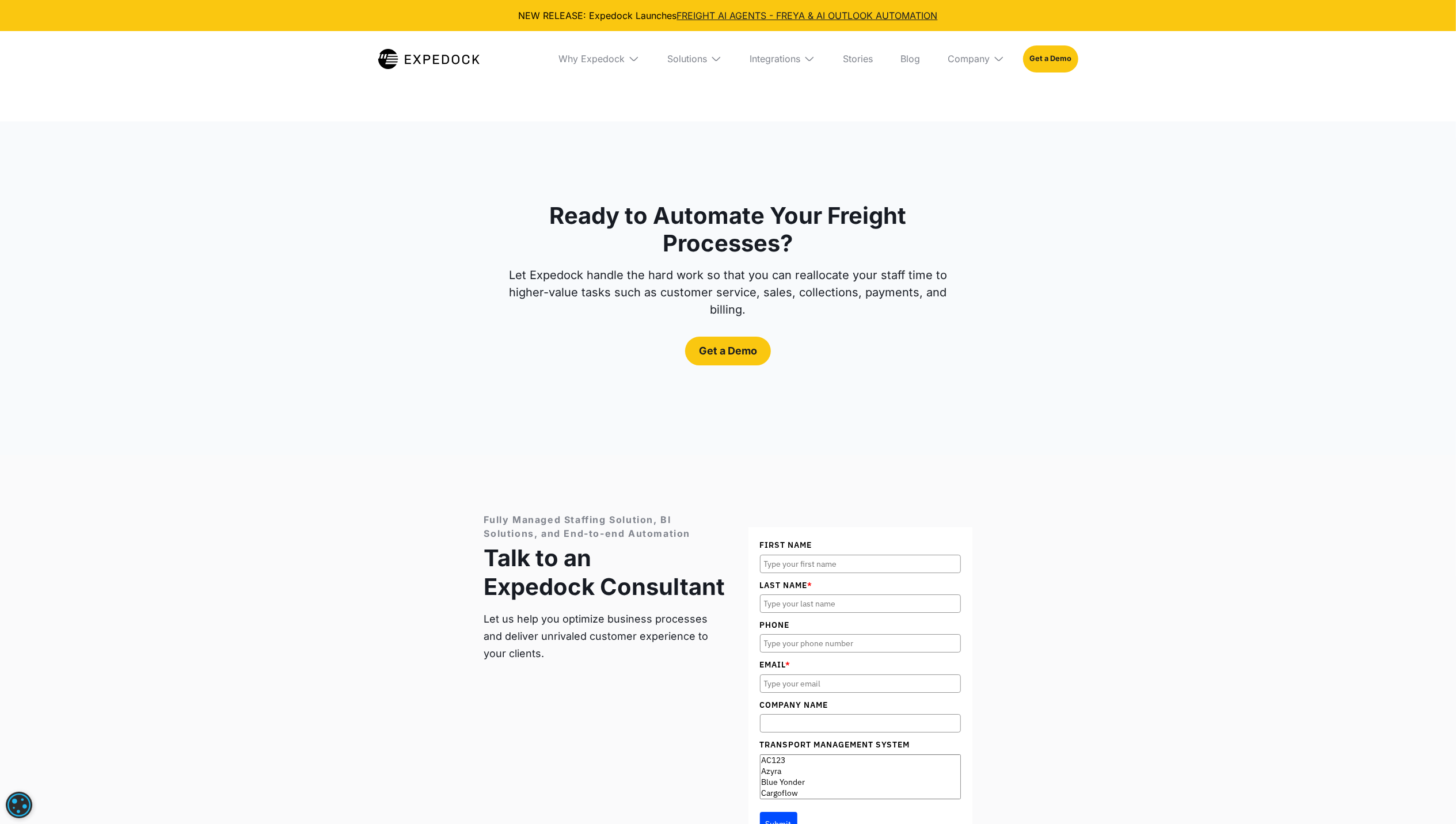
scroll to position [3809, 0]
drag, startPoint x: 768, startPoint y: 355, endPoint x: 977, endPoint y: 306, distance: 214.7
click at [977, 306] on div "Ready to Automate Your Freight Processes? Let Expedock handle the hard work so …" at bounding box center [728, 290] width 516 height 334
drag, startPoint x: 972, startPoint y: 255, endPoint x: 1164, endPoint y: 460, distance: 280.9
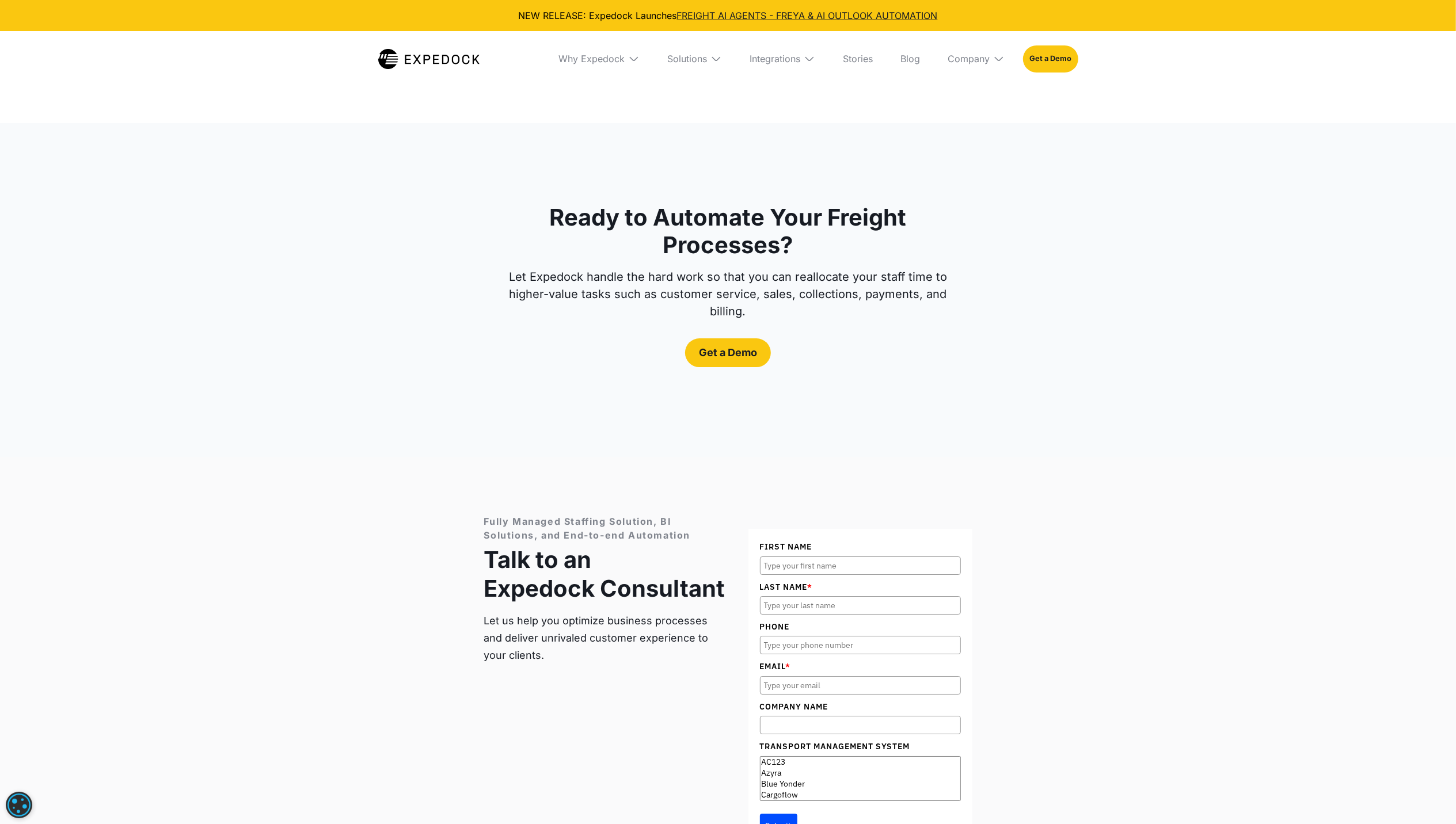
drag, startPoint x: 1164, startPoint y: 460, endPoint x: 1161, endPoint y: 450, distance: 10.4
click at [1161, 457] on div "Fully Managed Staffing Solution, BI Solutions, and End-to-end Automation Talk t…" at bounding box center [728, 682] width 1456 height 450
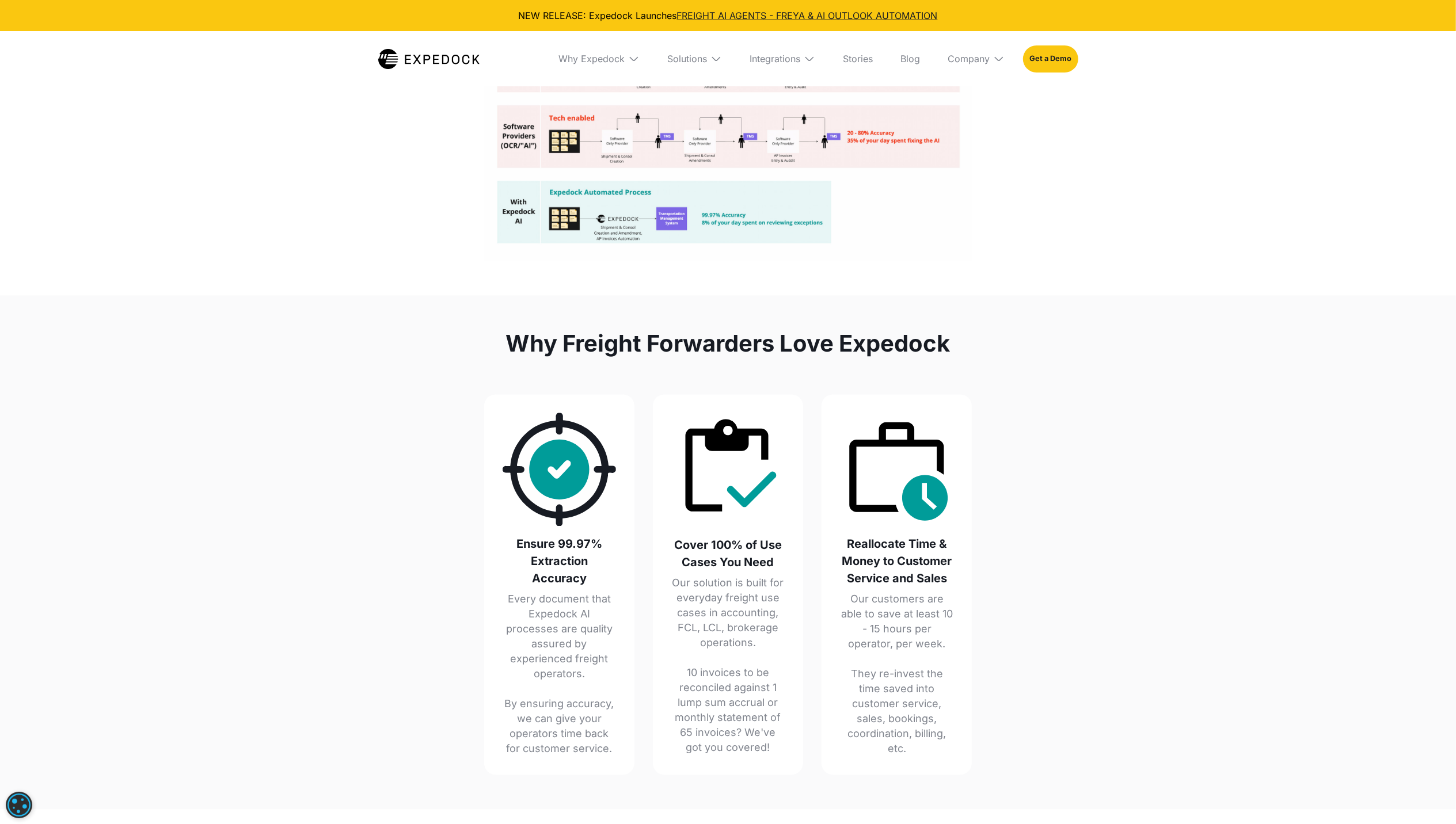
scroll to position [2351, 0]
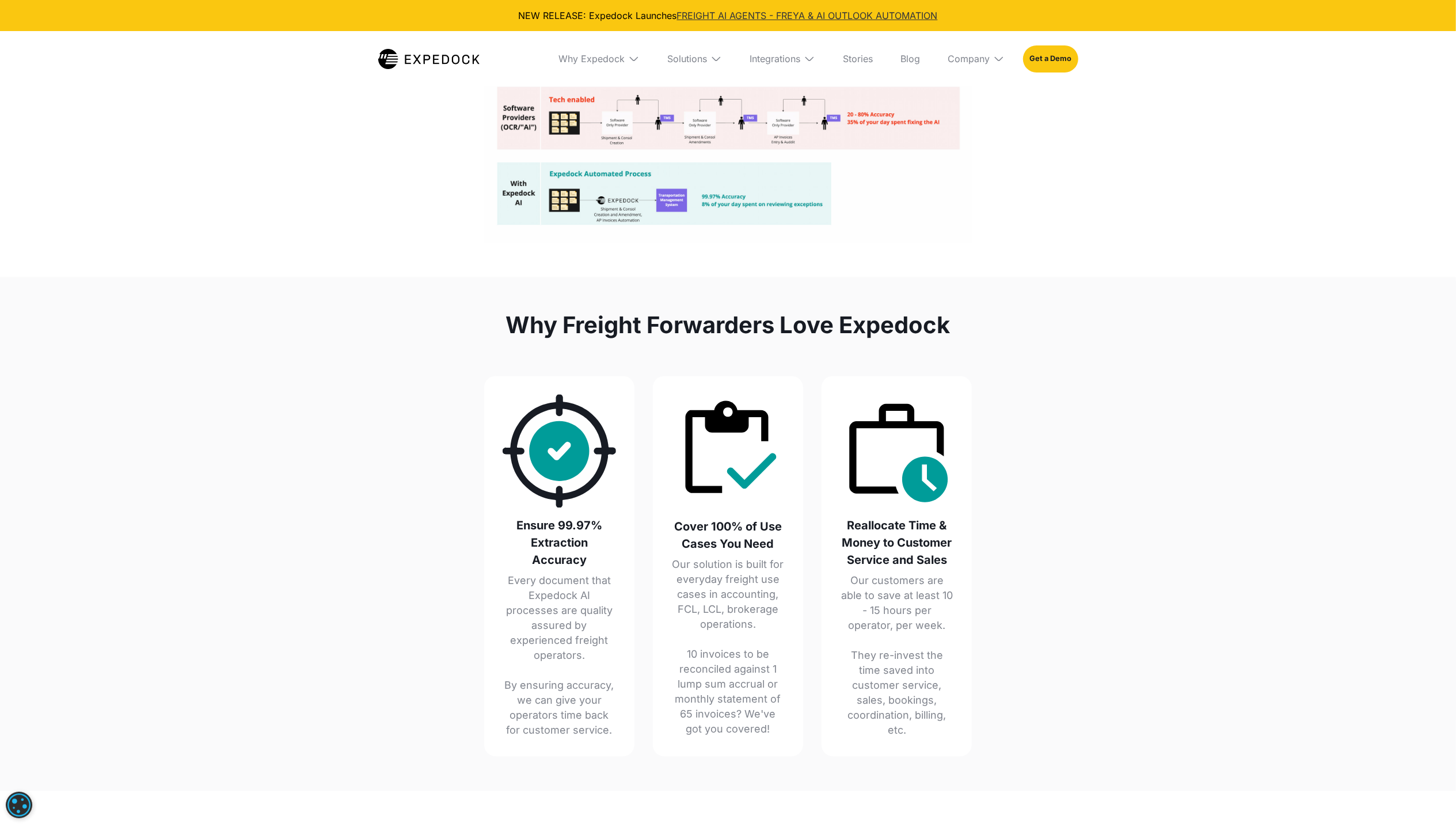
click at [903, 12] on link "FREIGHT AI AGENTS - FREYA & AI OUTLOOK AUTOMATION" at bounding box center [807, 16] width 261 height 12
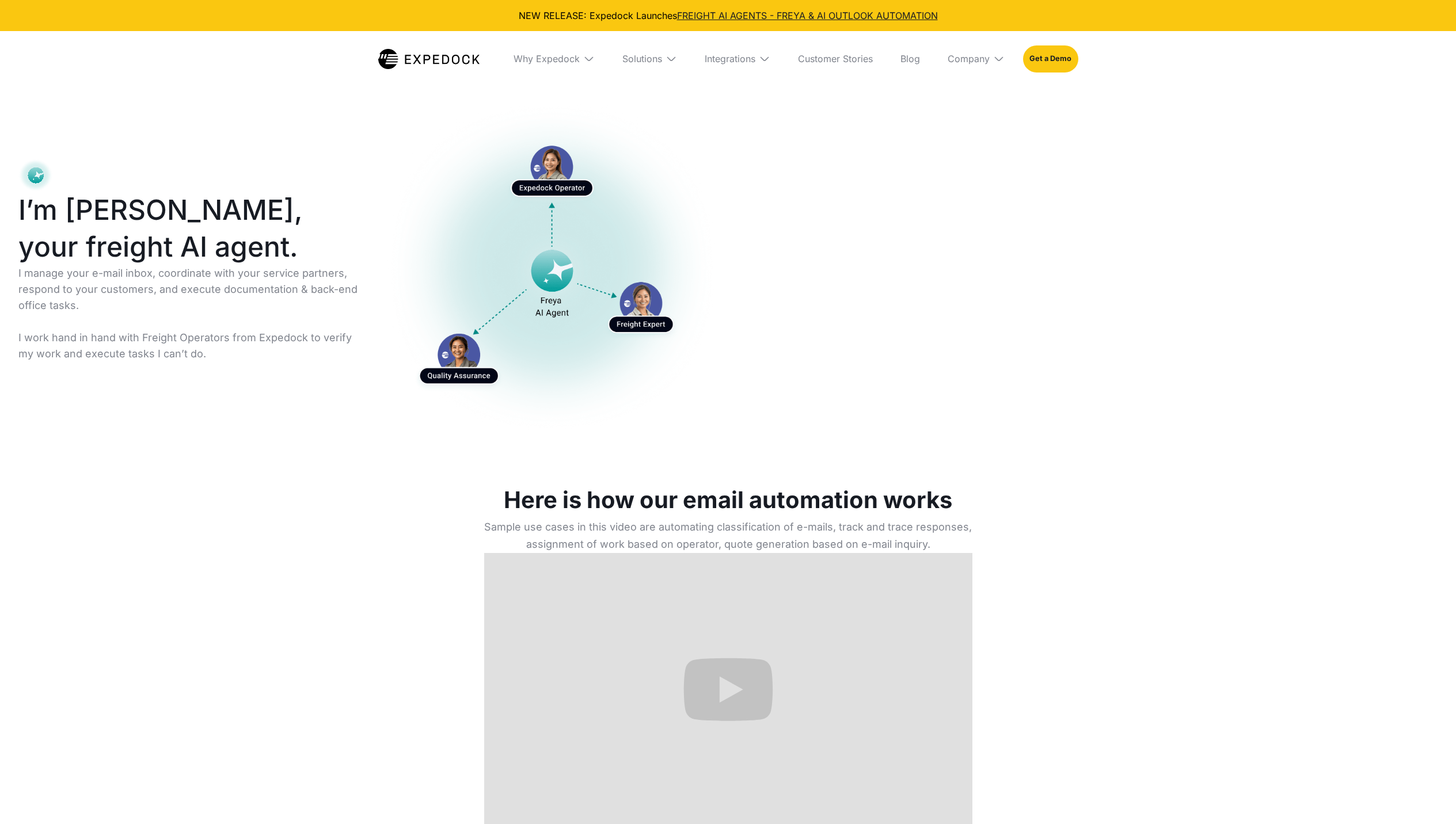
select select
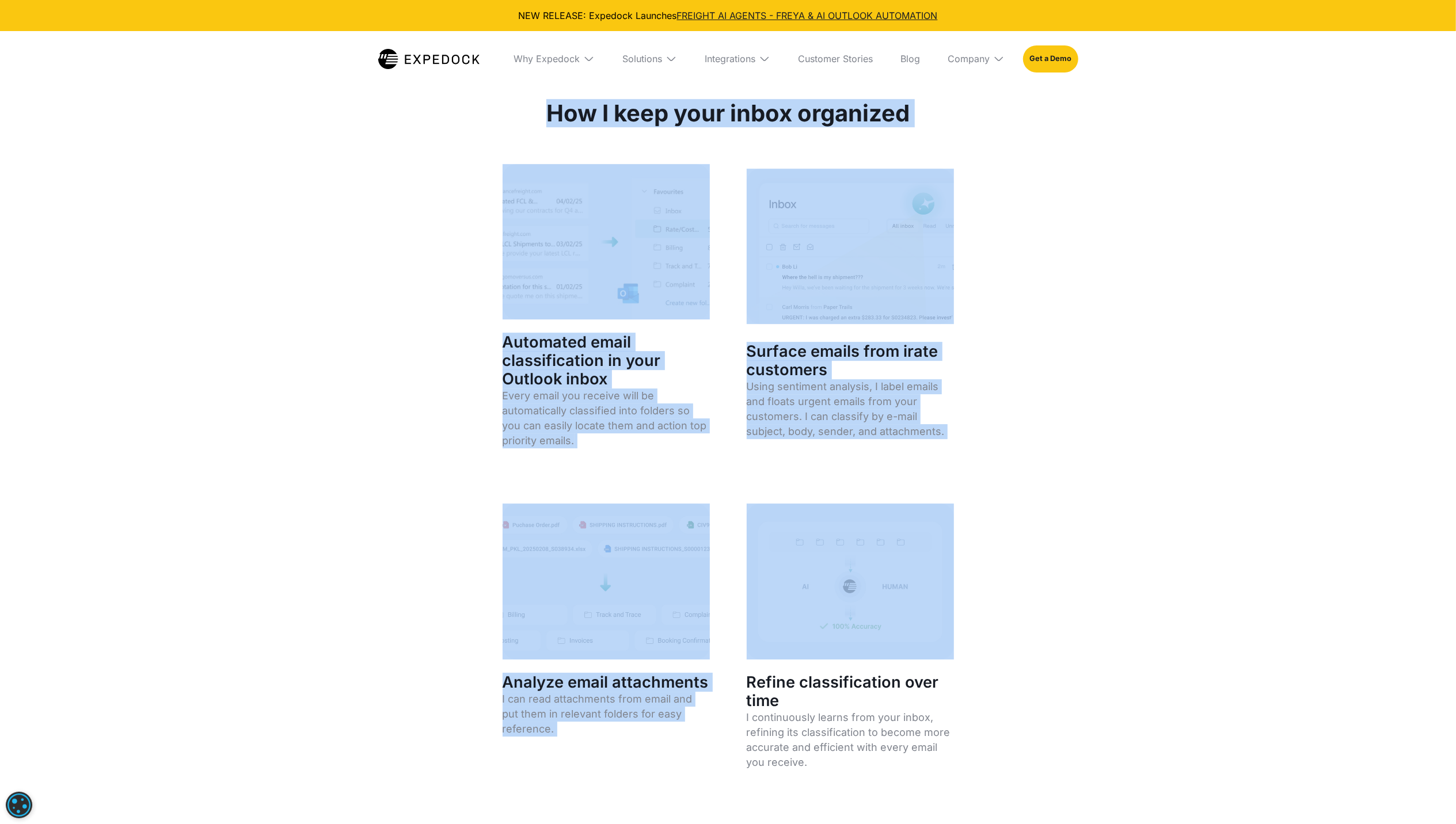
scroll to position [3300, 0]
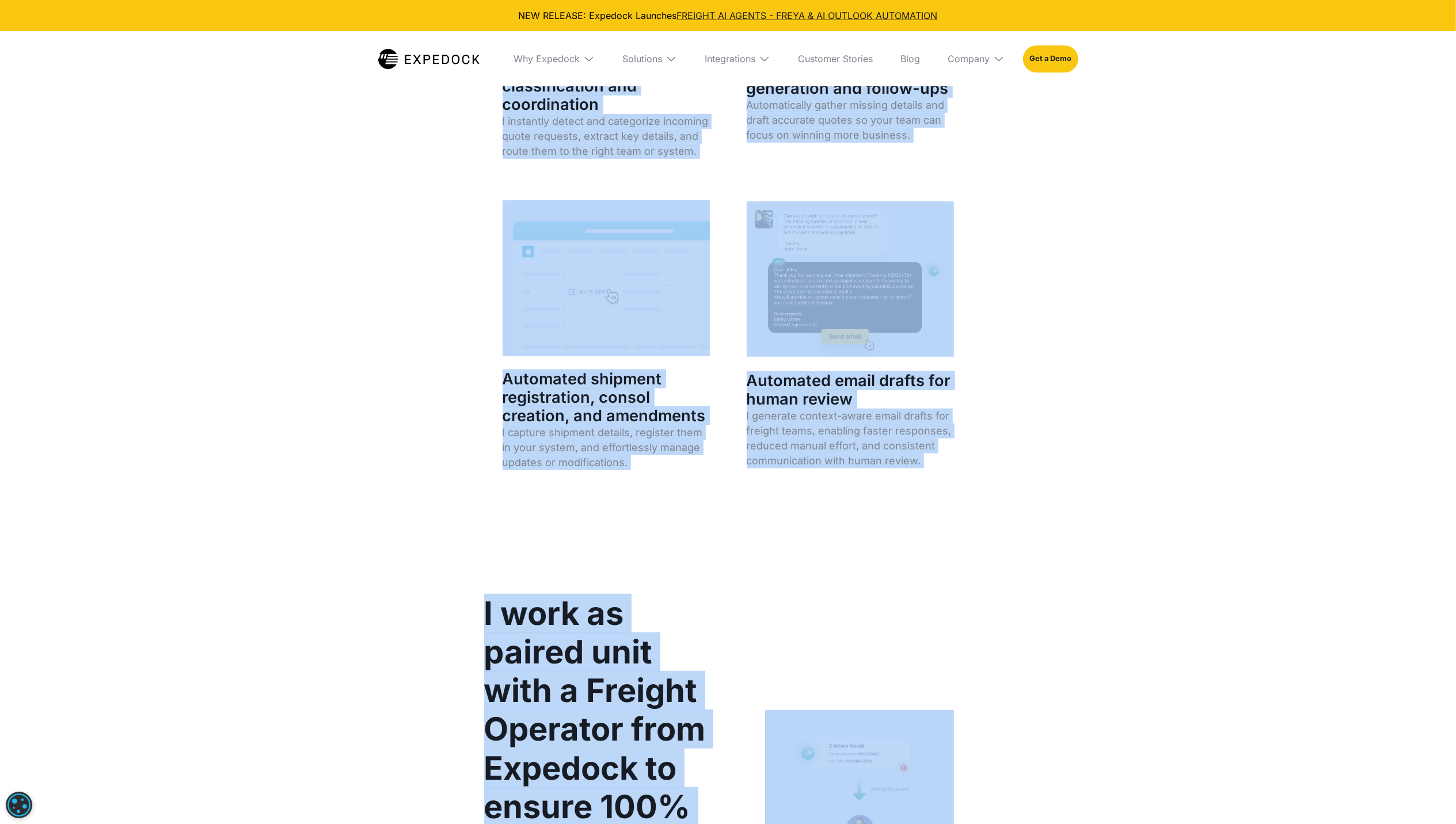
drag, startPoint x: 524, startPoint y: 491, endPoint x: 964, endPoint y: 708, distance: 490.6
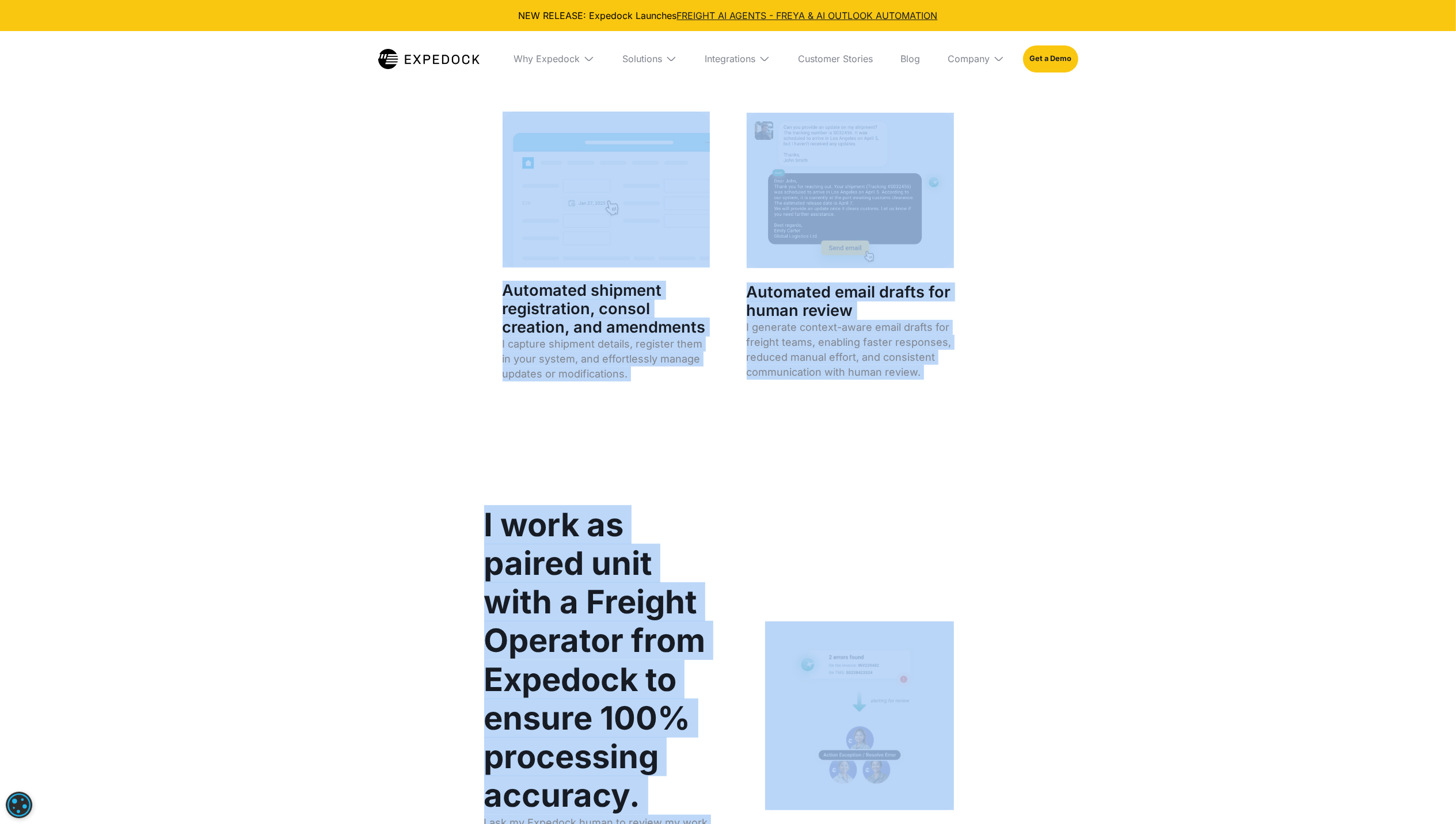
drag, startPoint x: 972, startPoint y: 444, endPoint x: 965, endPoint y: 440, distance: 8.1
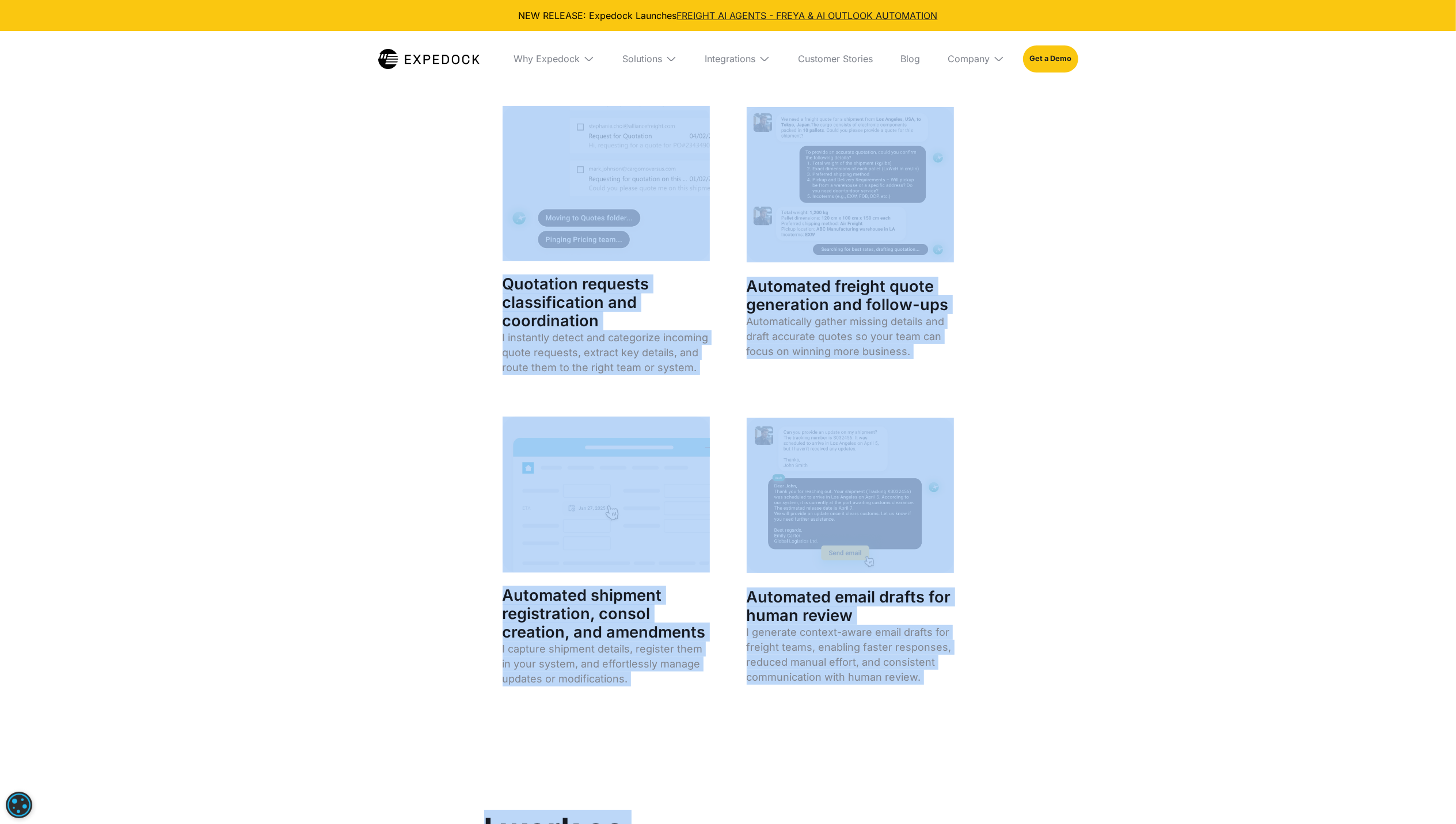
scroll to position [4451, 0]
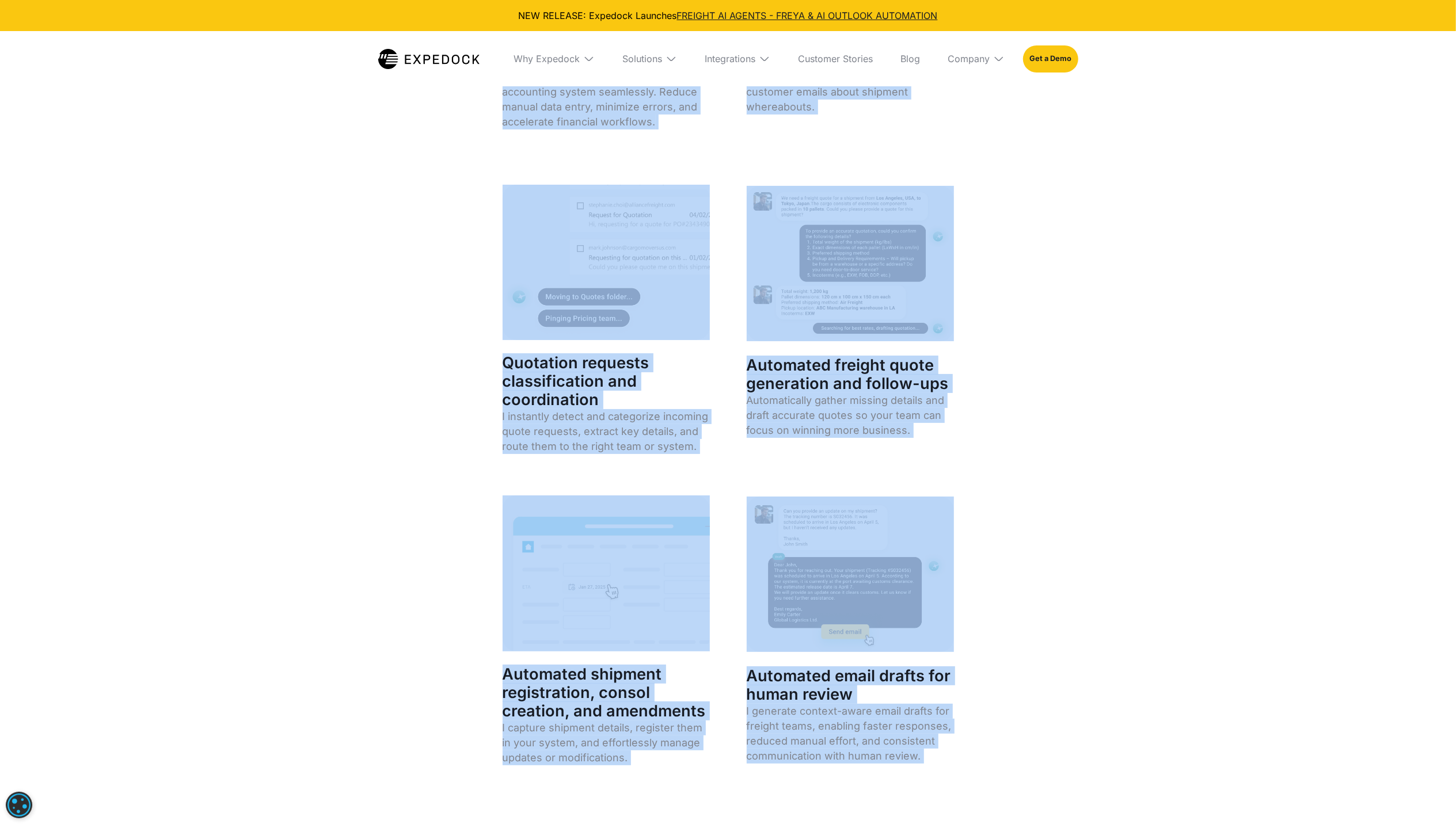
click at [1203, 542] on div "With an organized inbox, I help you accomplish more effortlessly. Payable invoi…" at bounding box center [728, 279] width 1456 height 1152
click at [1096, 496] on div "With an organized inbox, I help you accomplish more effortlessly. Payable invoi…" at bounding box center [728, 279] width 1456 height 1152
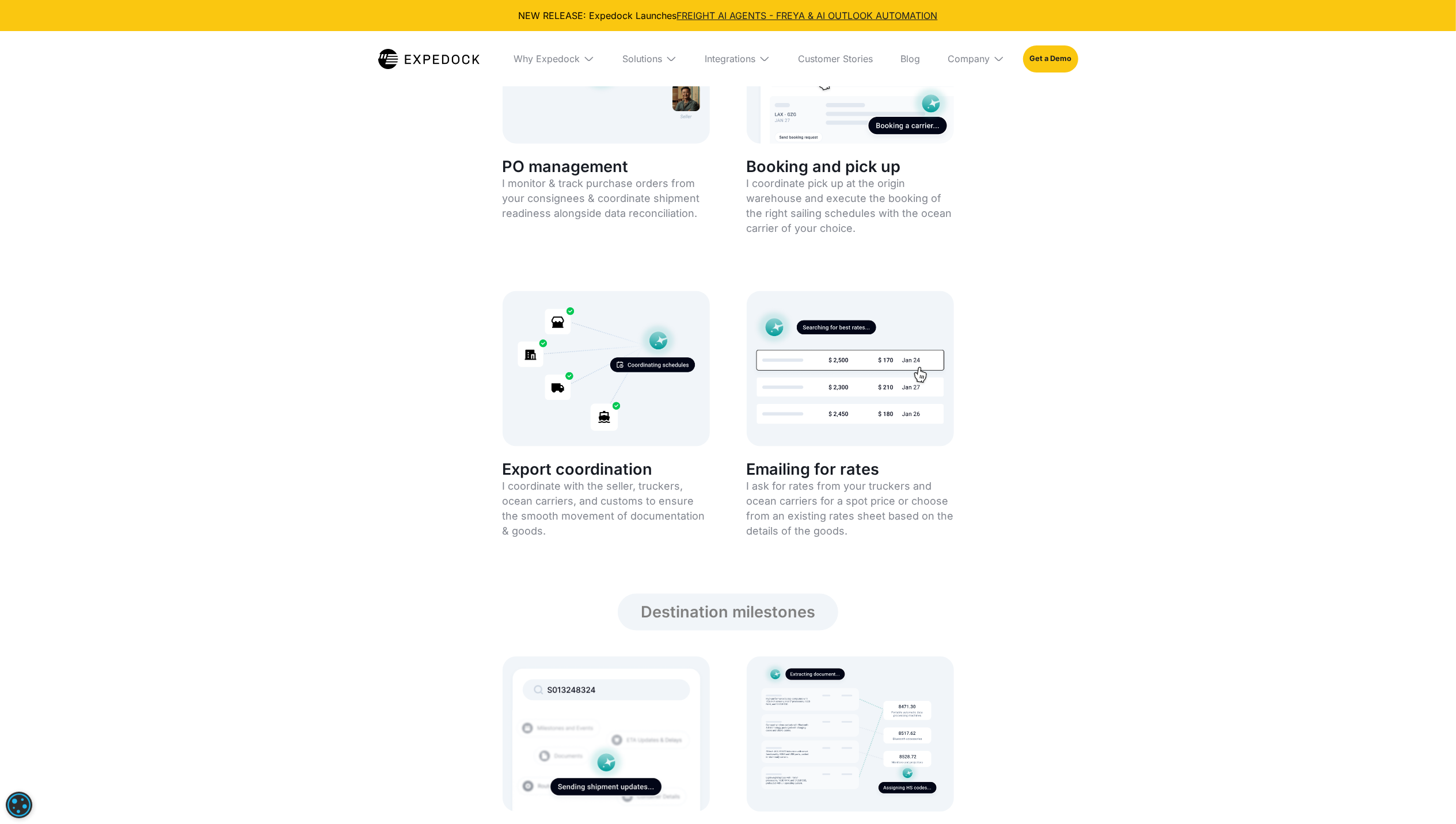
scroll to position [1458, 0]
